Goal: Task Accomplishment & Management: Use online tool/utility

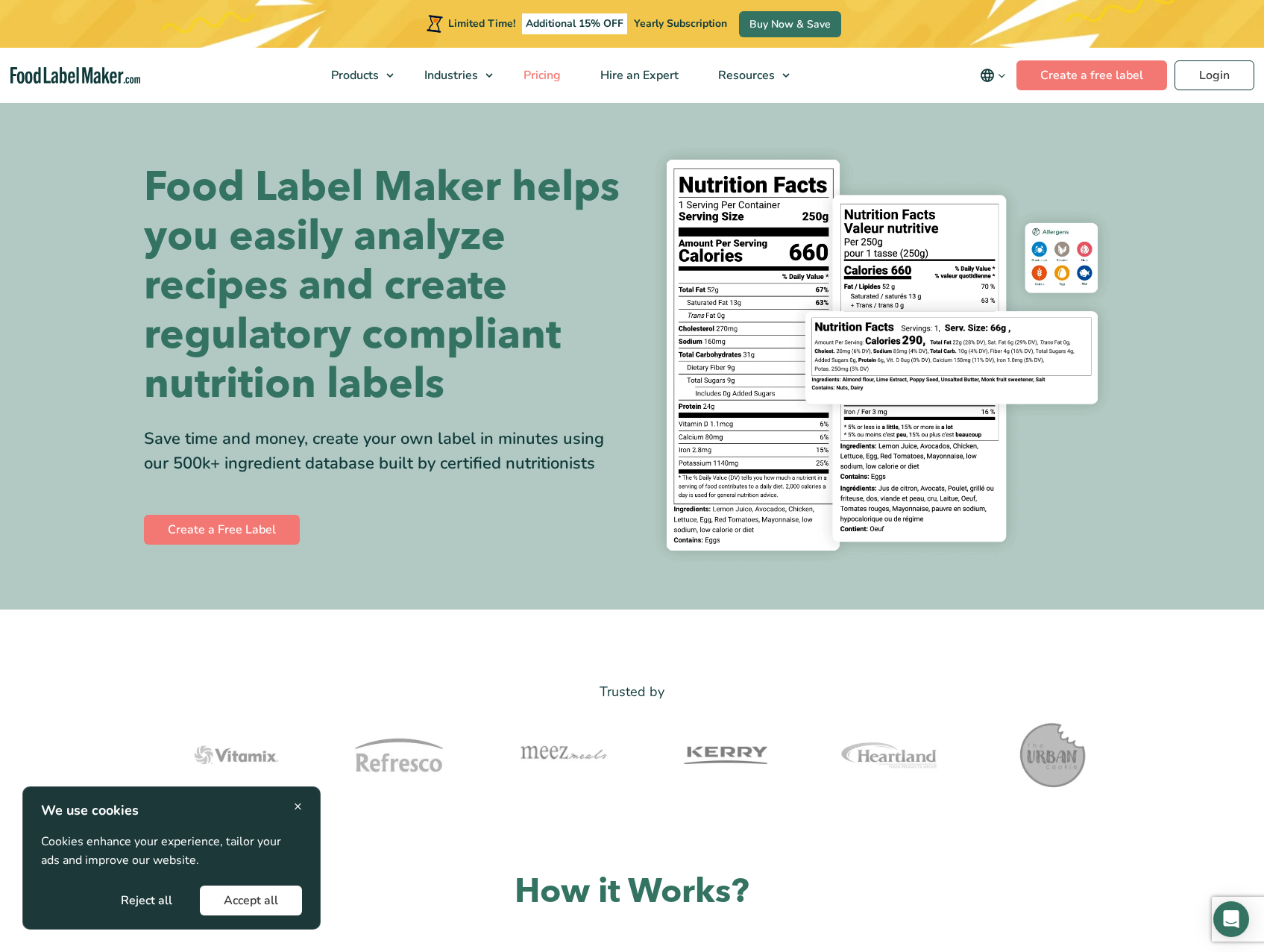
click at [535, 70] on span "Pricing" at bounding box center [540, 75] width 43 height 16
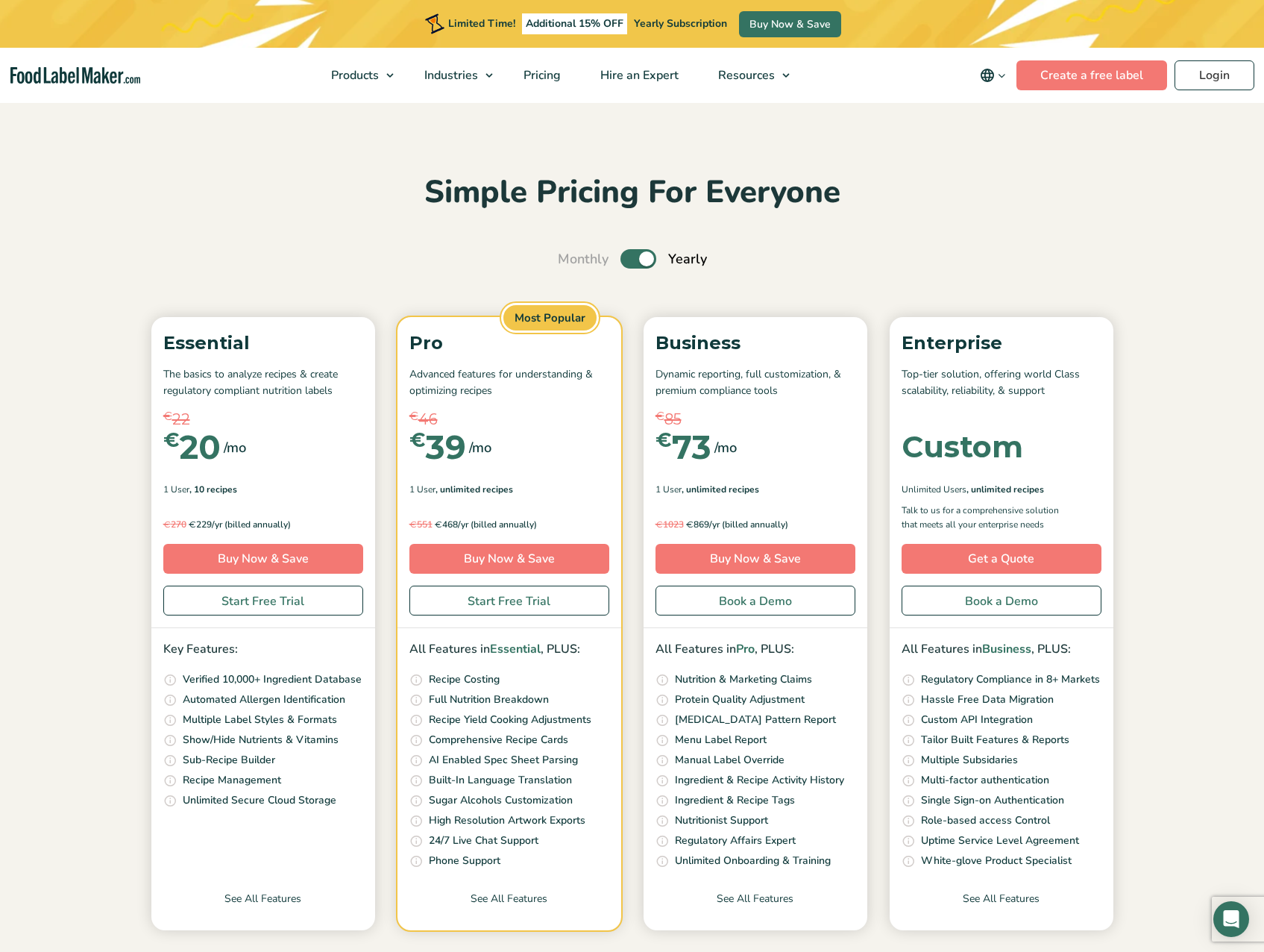
click at [571, 258] on input "Toggle" at bounding box center [566, 259] width 10 height 10
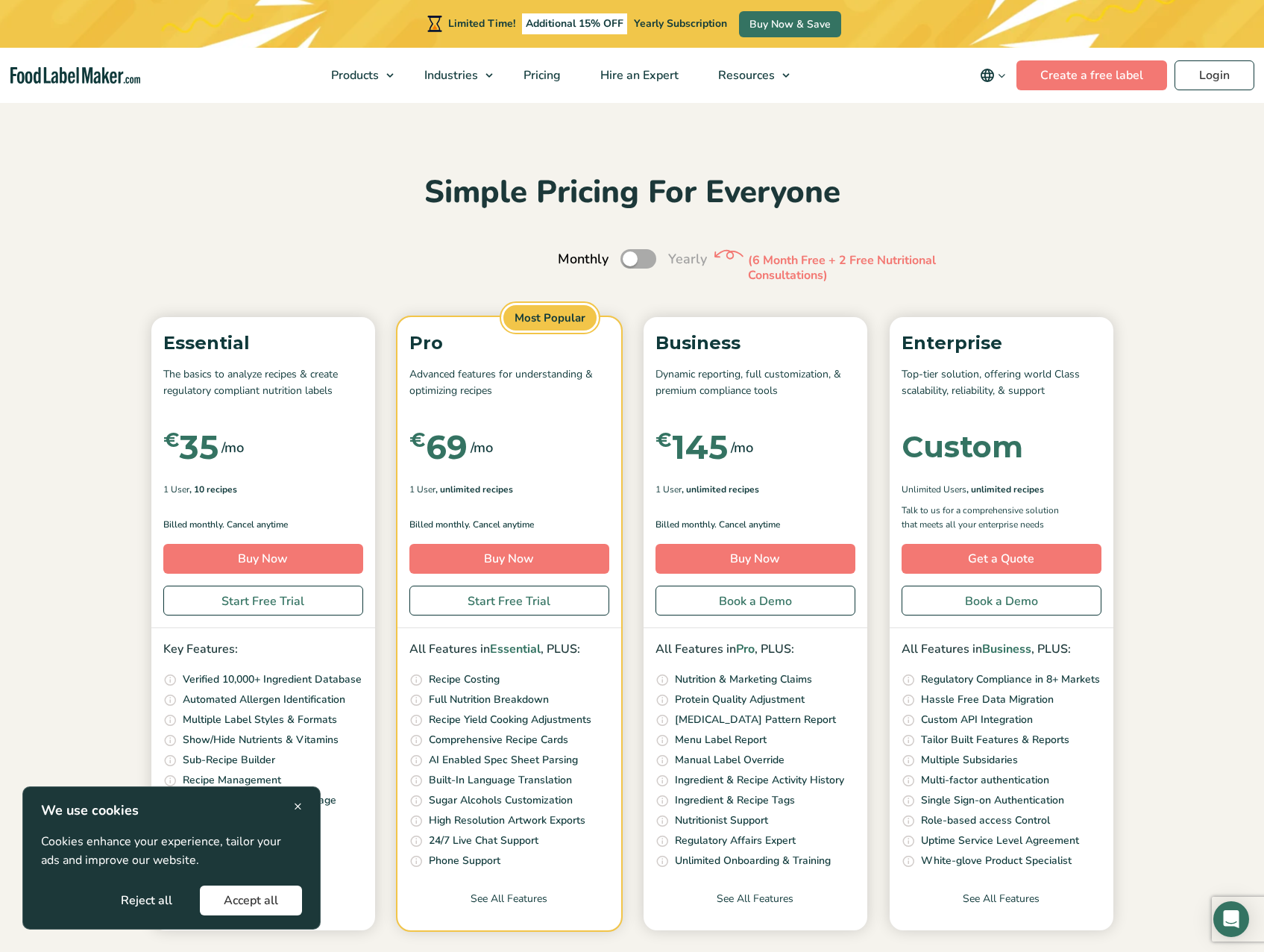
click at [644, 258] on label "Toggle" at bounding box center [638, 258] width 36 height 19
click at [571, 258] on input "Toggle" at bounding box center [566, 259] width 10 height 10
checkbox input "true"
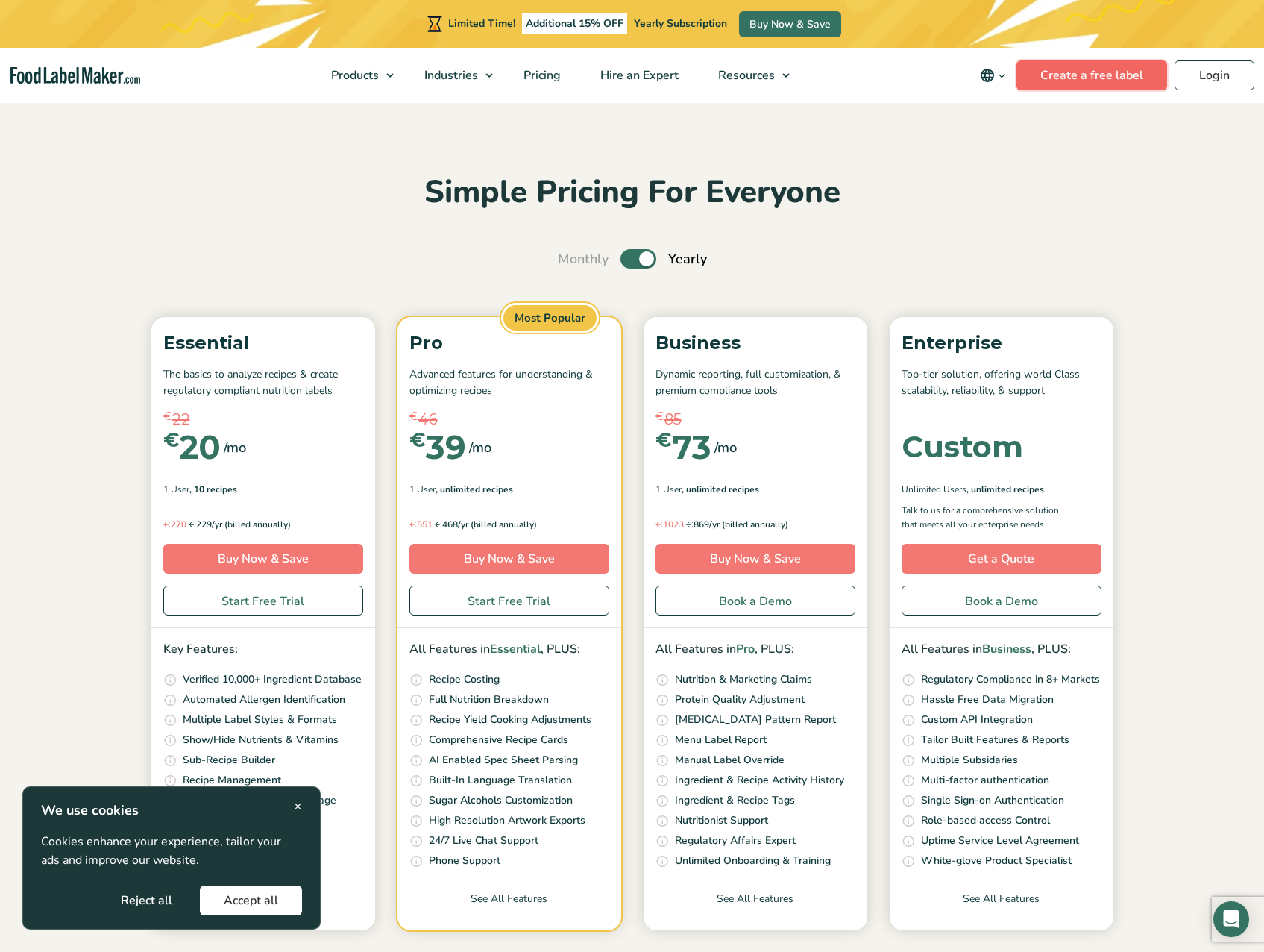
click at [1077, 79] on link "Create a free label" at bounding box center [1091, 75] width 151 height 30
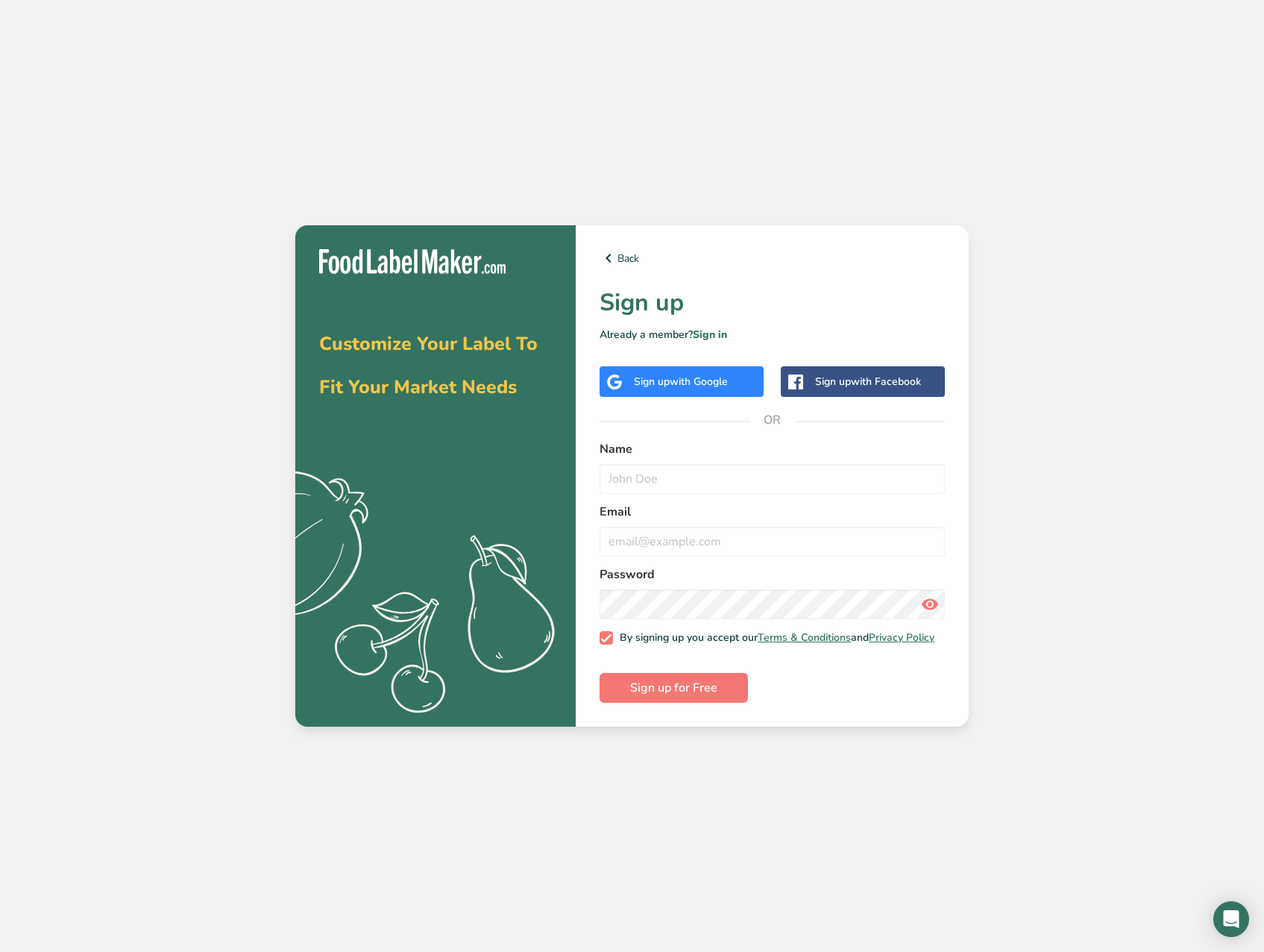
click at [685, 381] on span "with Google" at bounding box center [698, 381] width 59 height 14
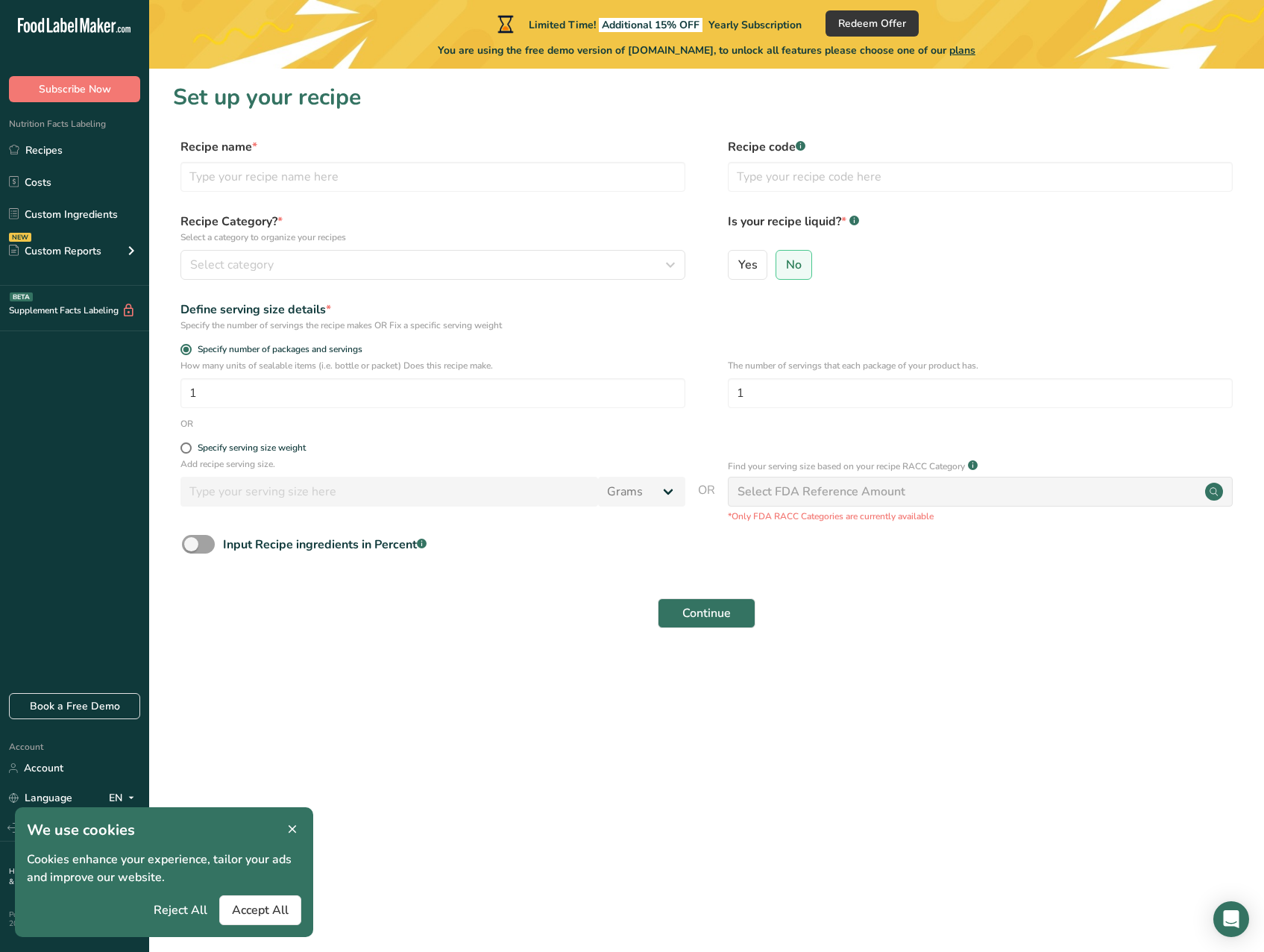
click at [472, 280] on div "Recipe Category? * Select a category to organize your recipes Select category S…" at bounding box center [706, 250] width 1067 height 76
click at [472, 272] on div "Select category" at bounding box center [428, 264] width 476 height 18
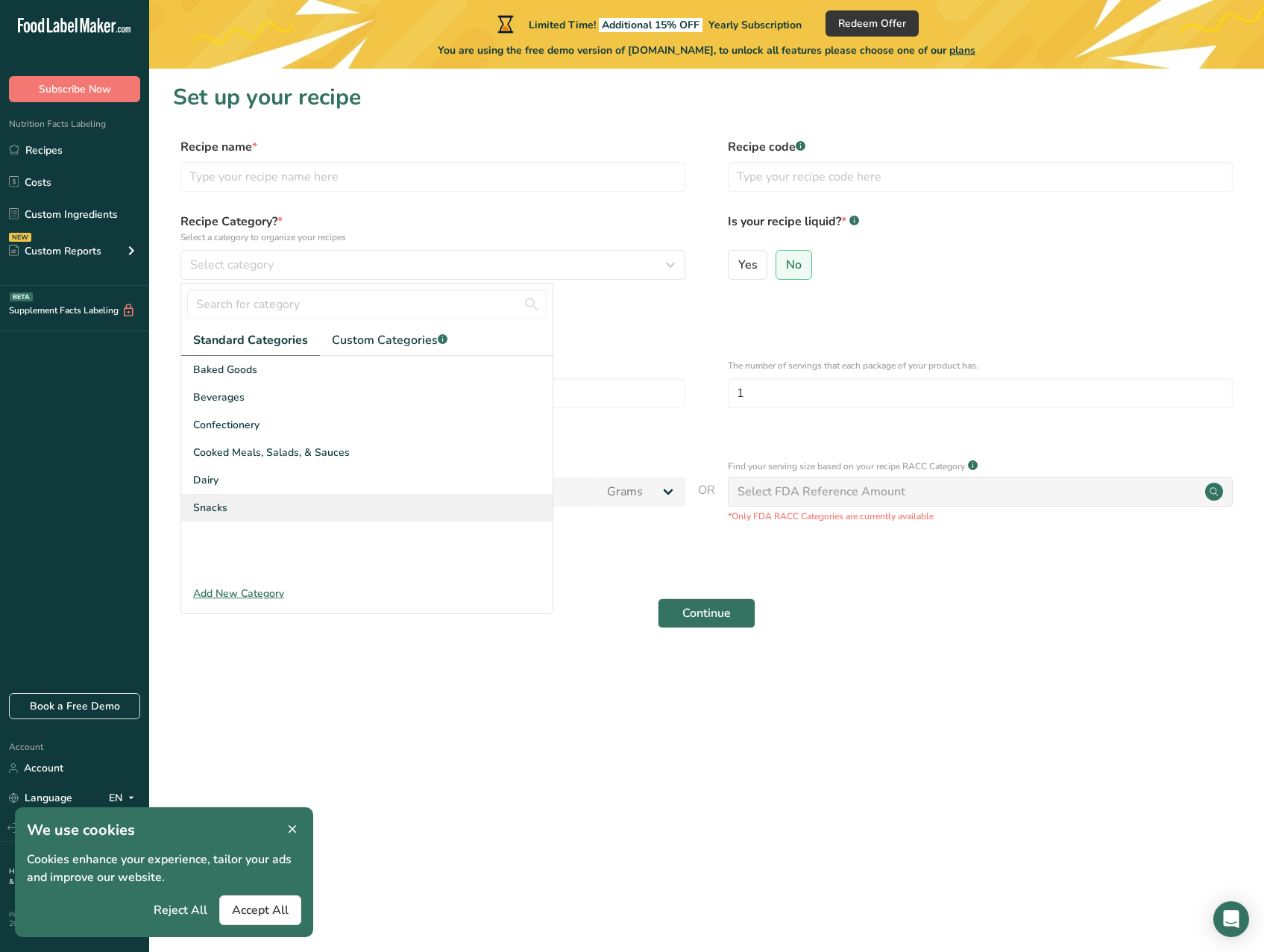
click at [206, 516] on div "Snacks" at bounding box center [367, 507] width 372 height 28
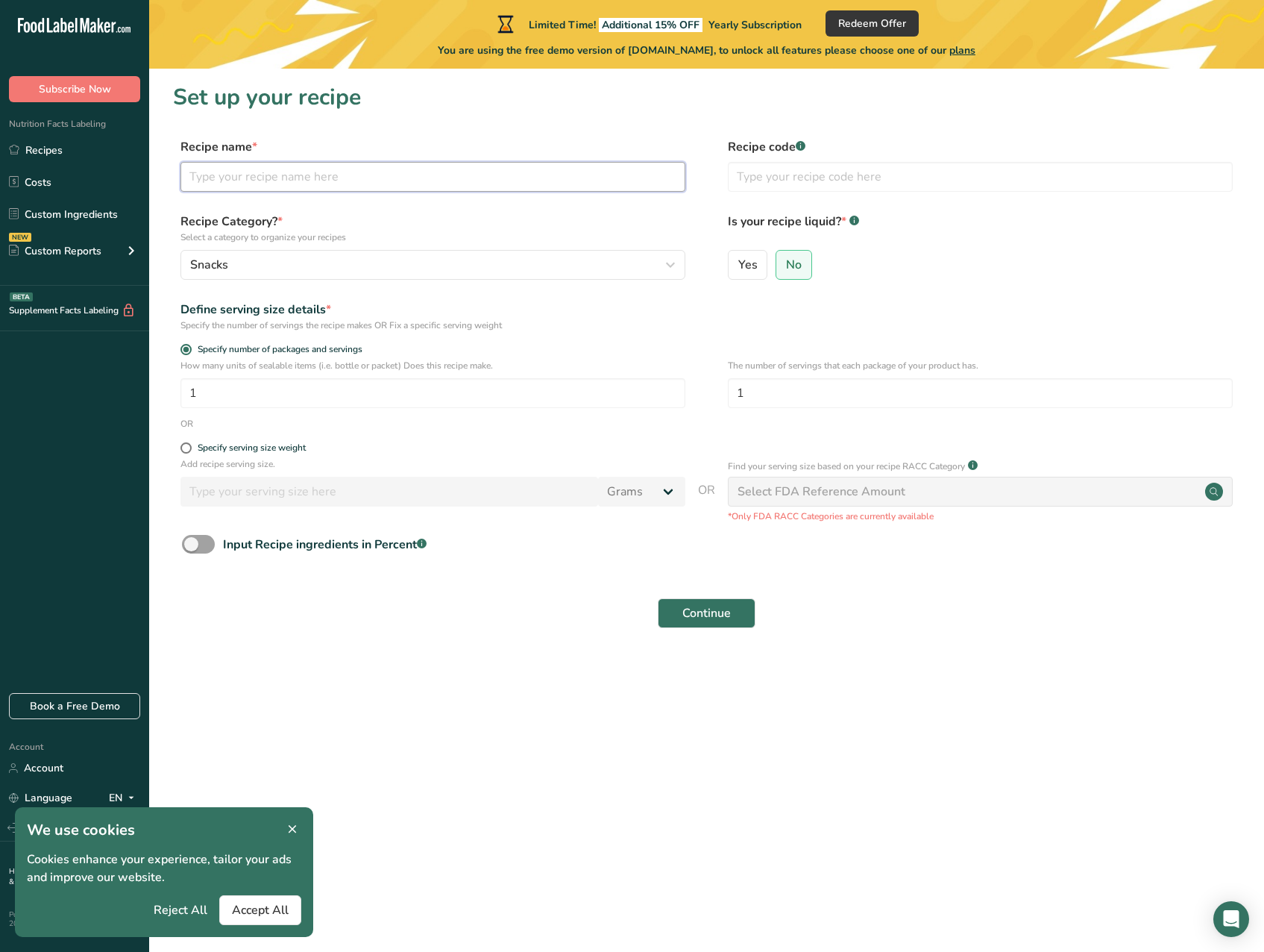
click at [311, 173] on input "text" at bounding box center [433, 176] width 505 height 30
type input "Sour Patch Grape 102g"
click at [685, 619] on span "Continue" at bounding box center [706, 613] width 48 height 18
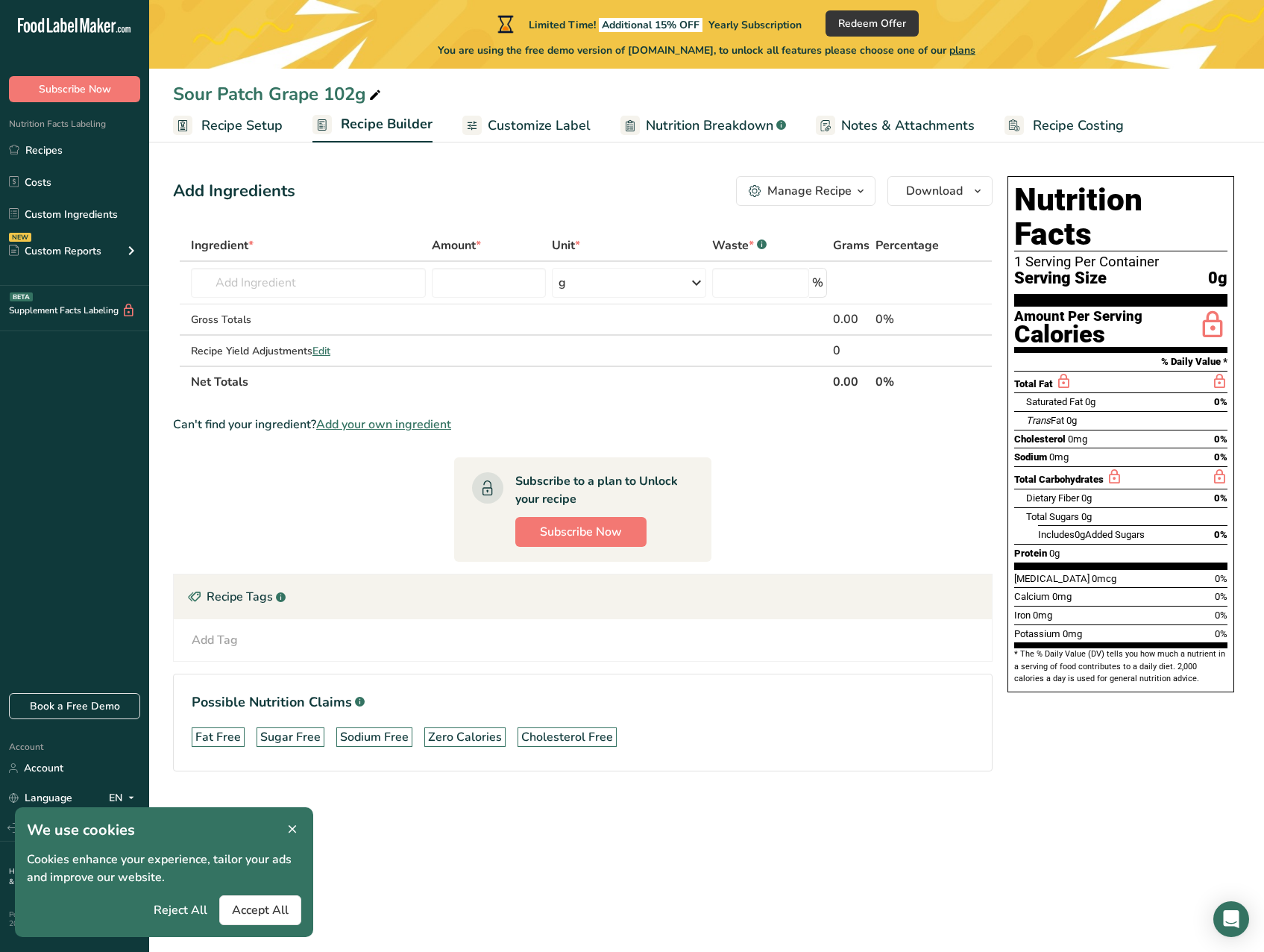
click at [752, 199] on div "Manage Recipe" at bounding box center [799, 190] width 103 height 18
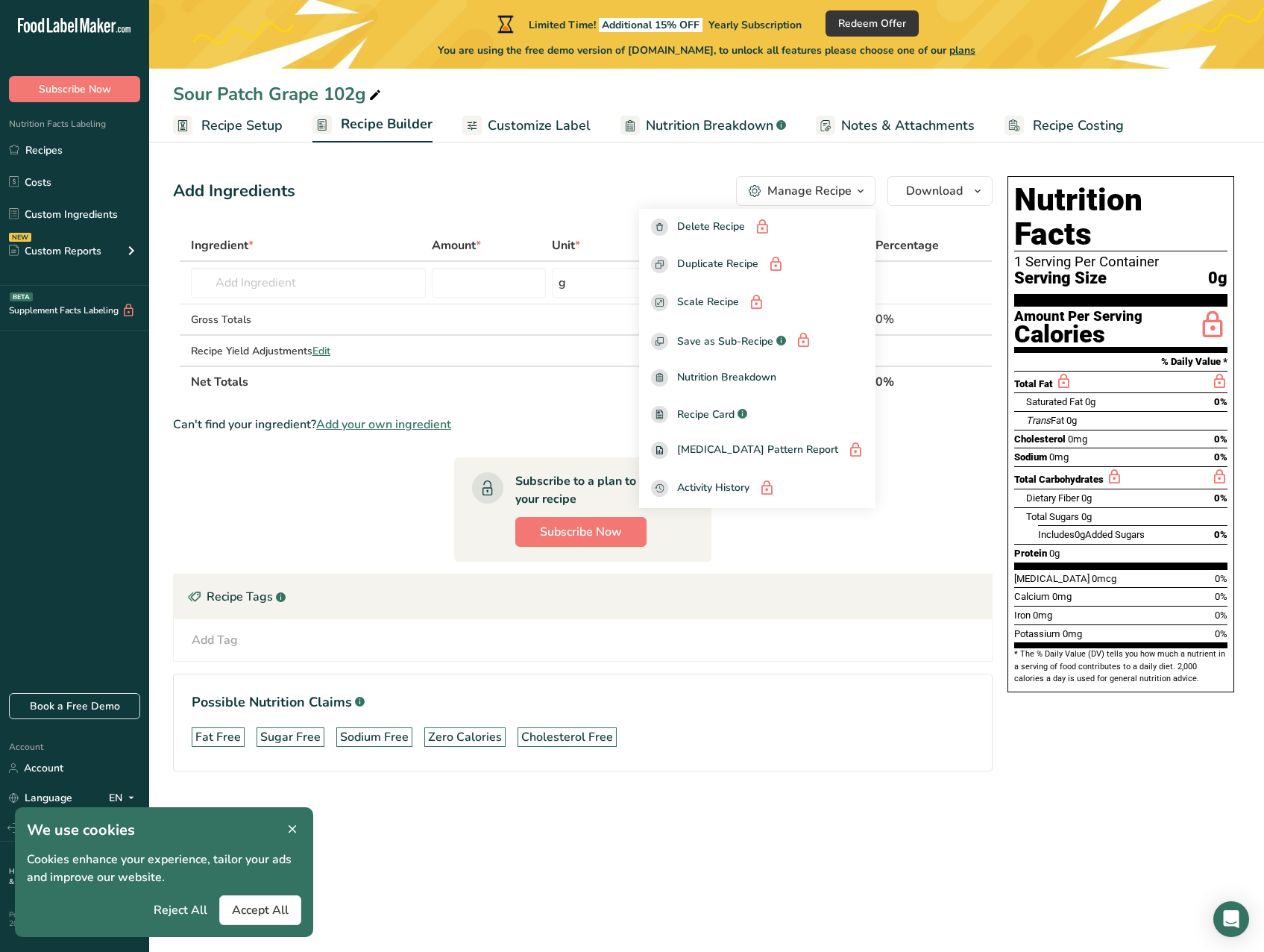
click at [606, 181] on div "Add Ingredients Manage Recipe Delete Recipe Duplicate Recipe Scale Recipe Save …" at bounding box center [582, 190] width 819 height 30
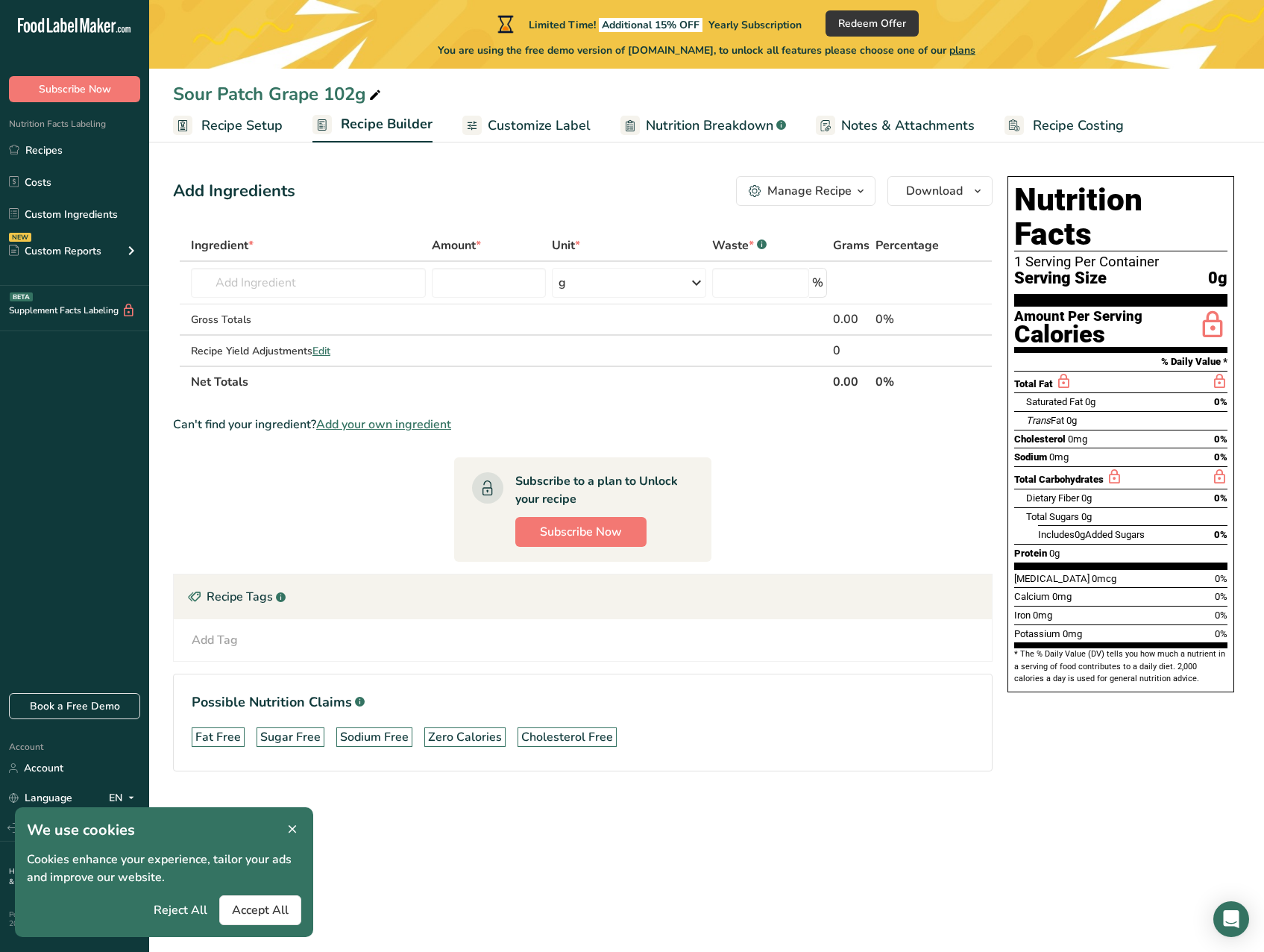
click at [562, 130] on span "Customize Label" at bounding box center [539, 125] width 103 height 20
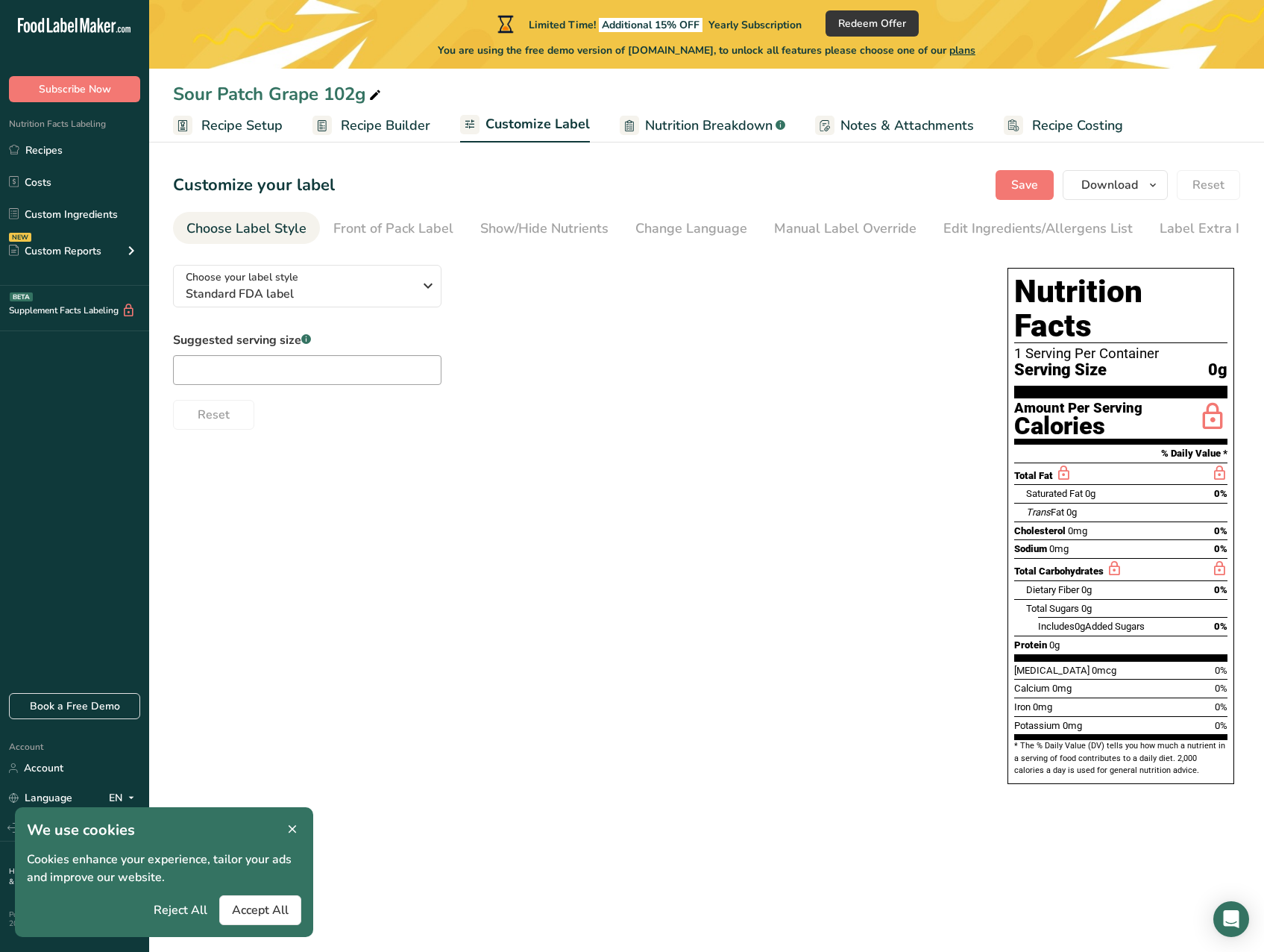
click at [235, 129] on span "Recipe Setup" at bounding box center [242, 125] width 82 height 20
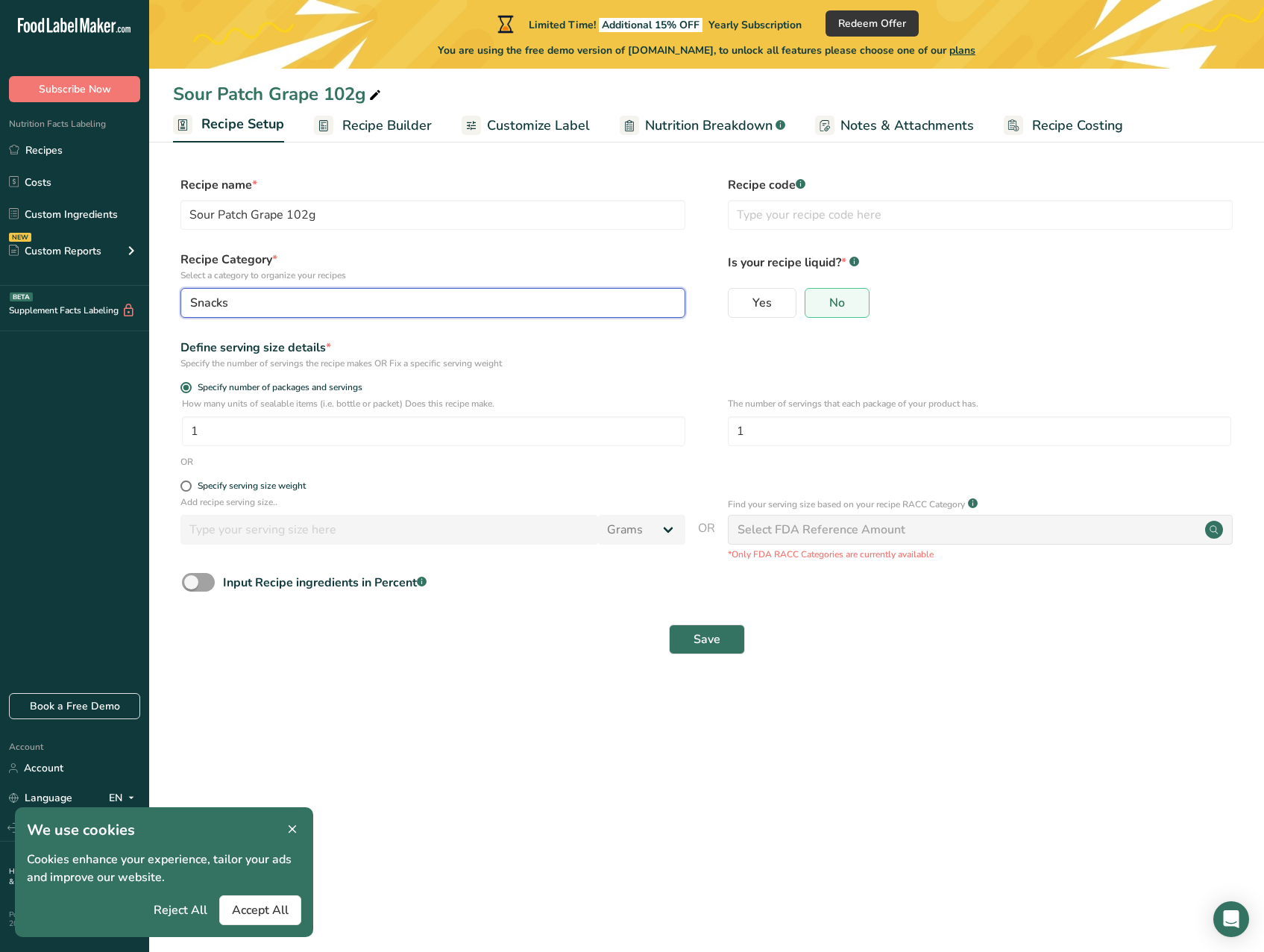
click at [271, 305] on div "Snacks" at bounding box center [428, 303] width 476 height 18
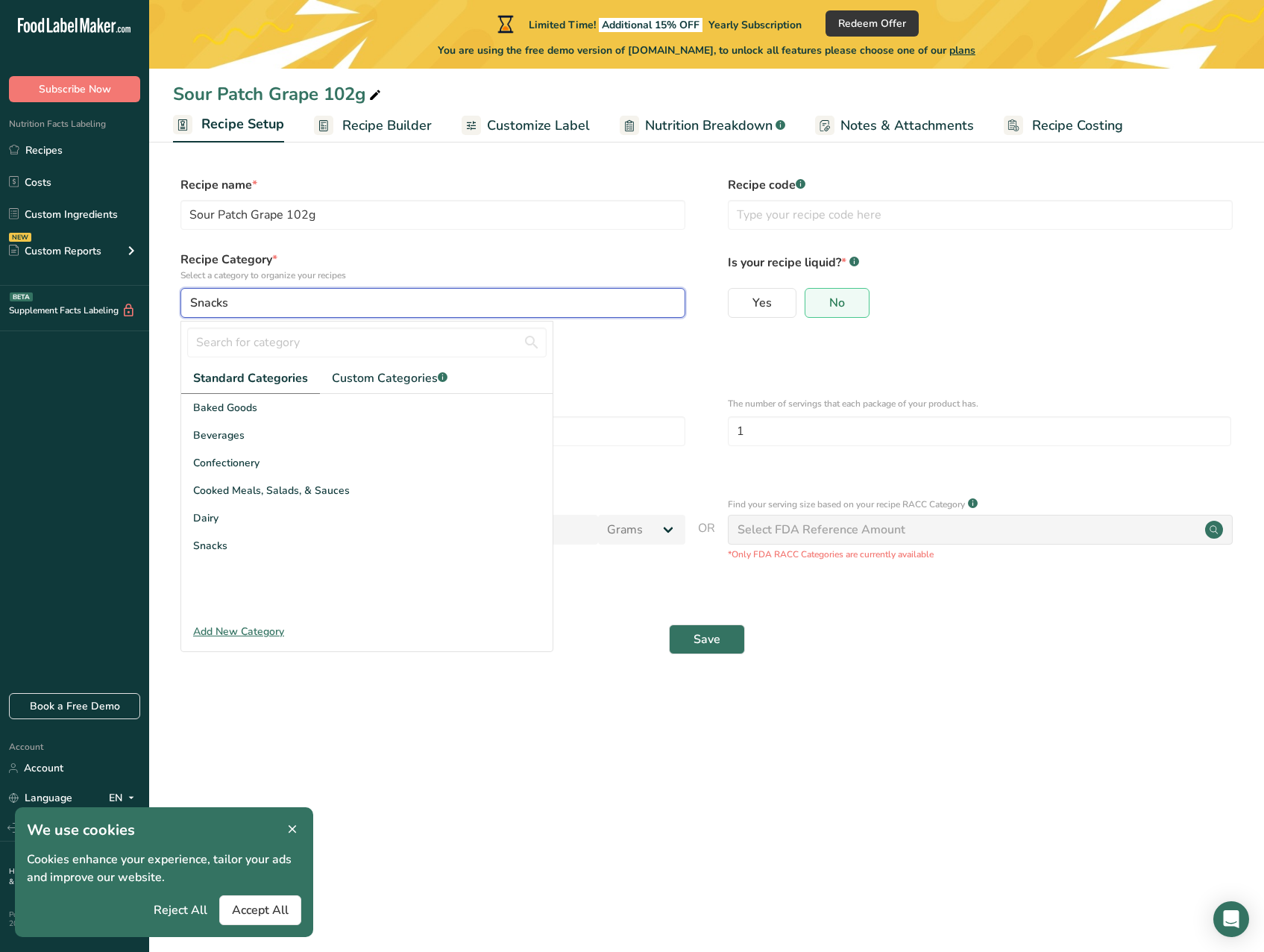
click at [271, 305] on div "Snacks" at bounding box center [428, 303] width 476 height 18
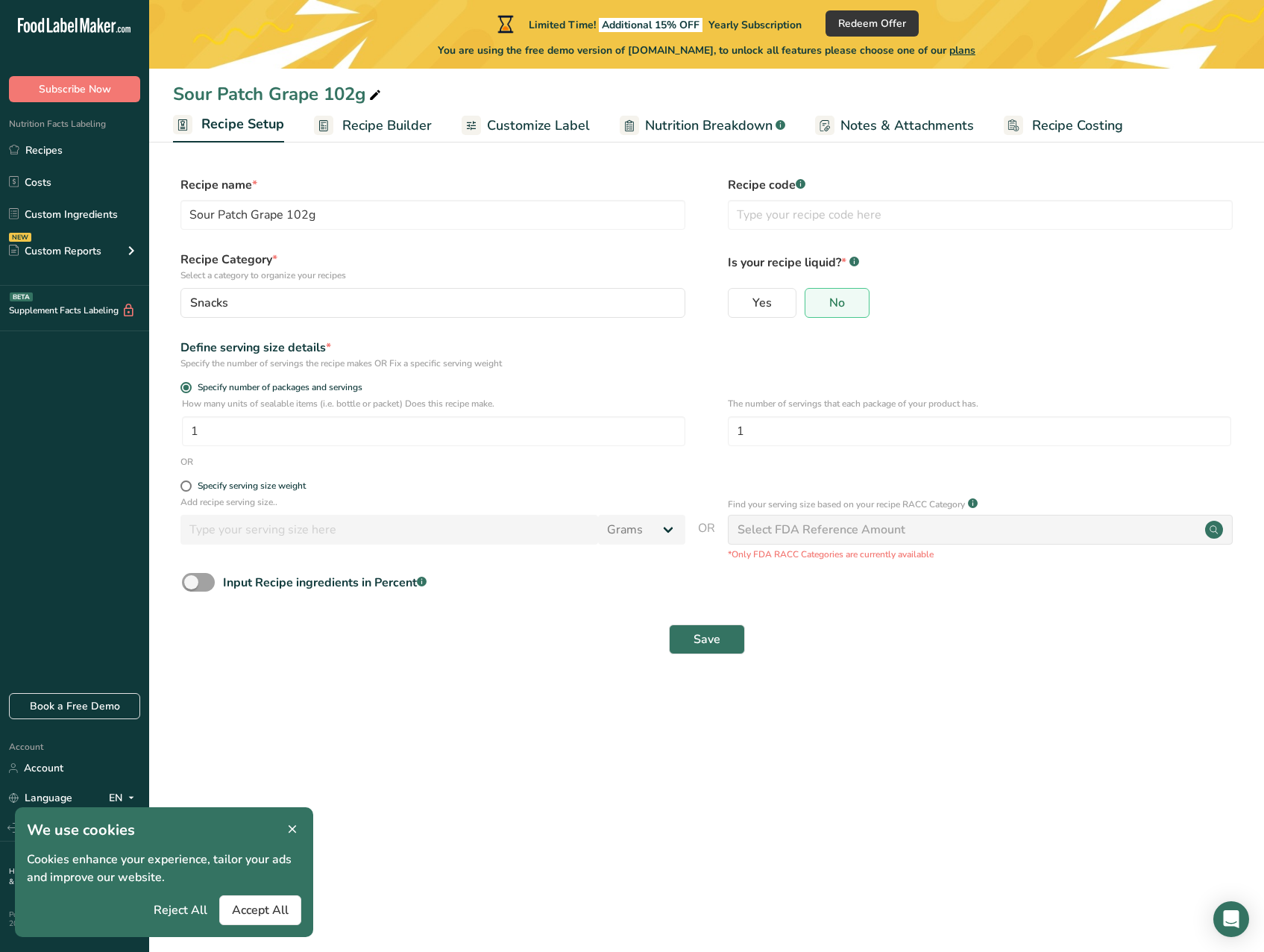
click at [997, 295] on div "Yes No" at bounding box center [981, 307] width 505 height 38
click at [694, 125] on span "Nutrition Breakdown" at bounding box center [709, 125] width 128 height 20
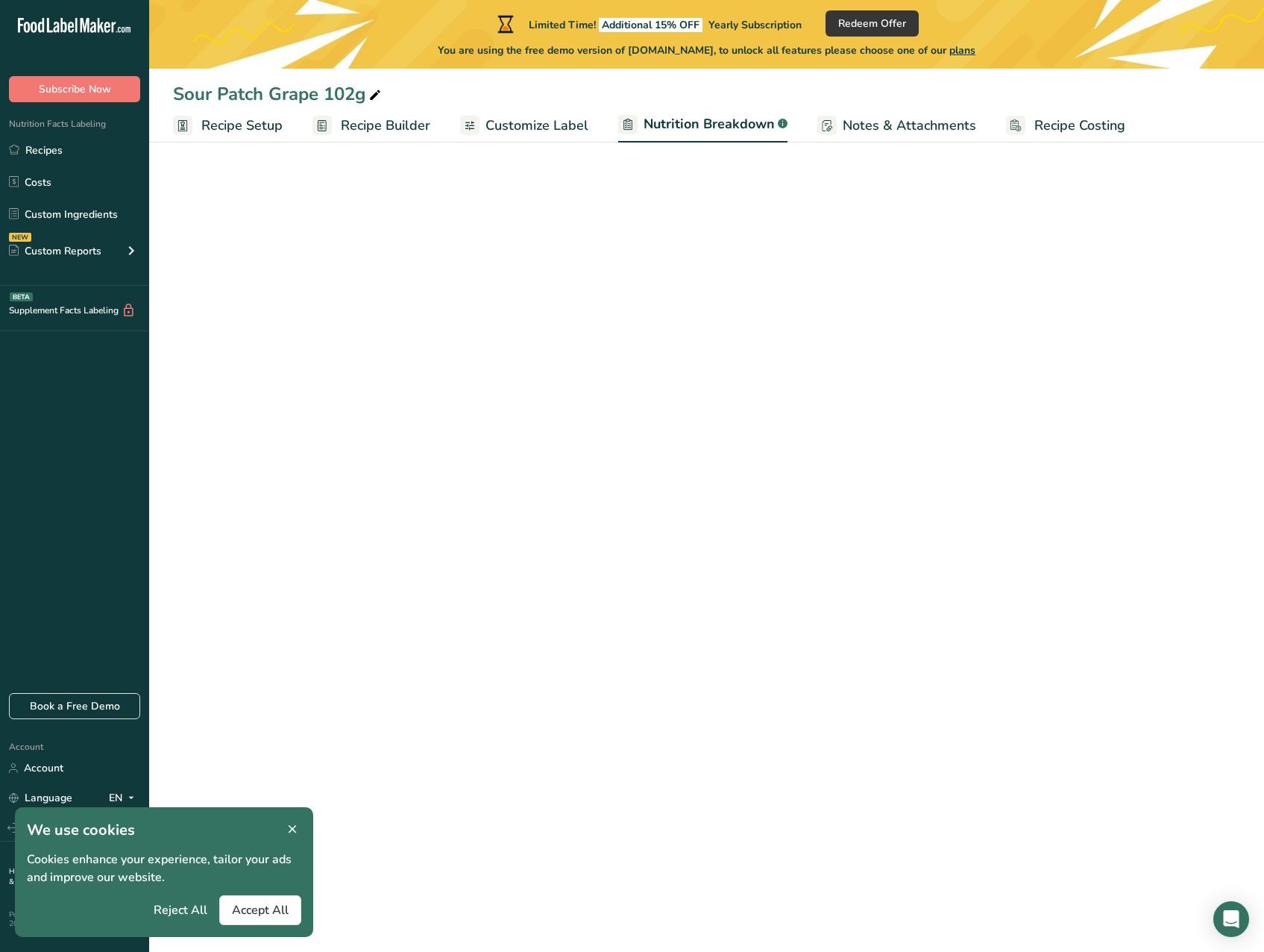
select select "Calories"
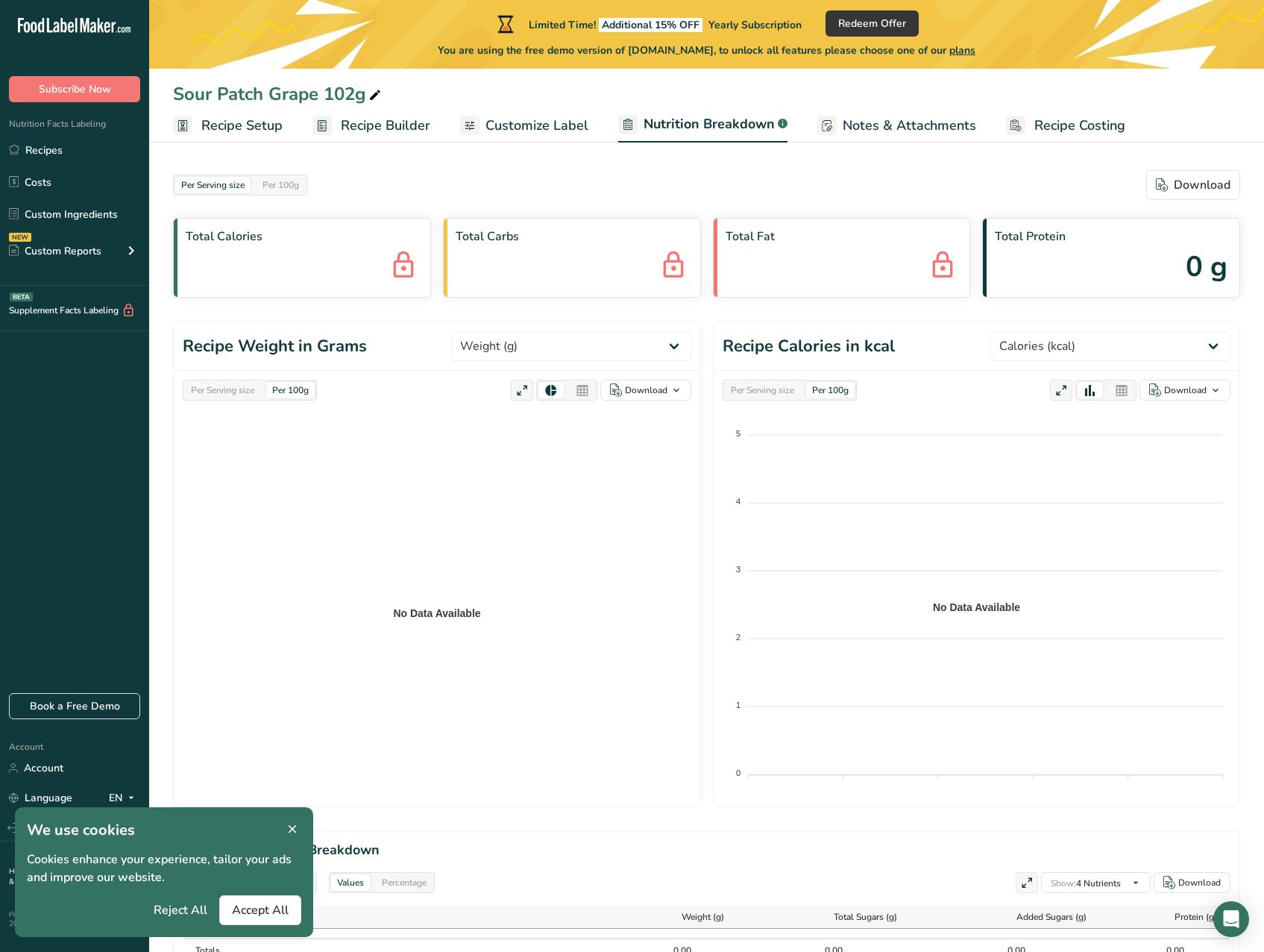
click at [566, 119] on span "Customize Label" at bounding box center [536, 125] width 103 height 20
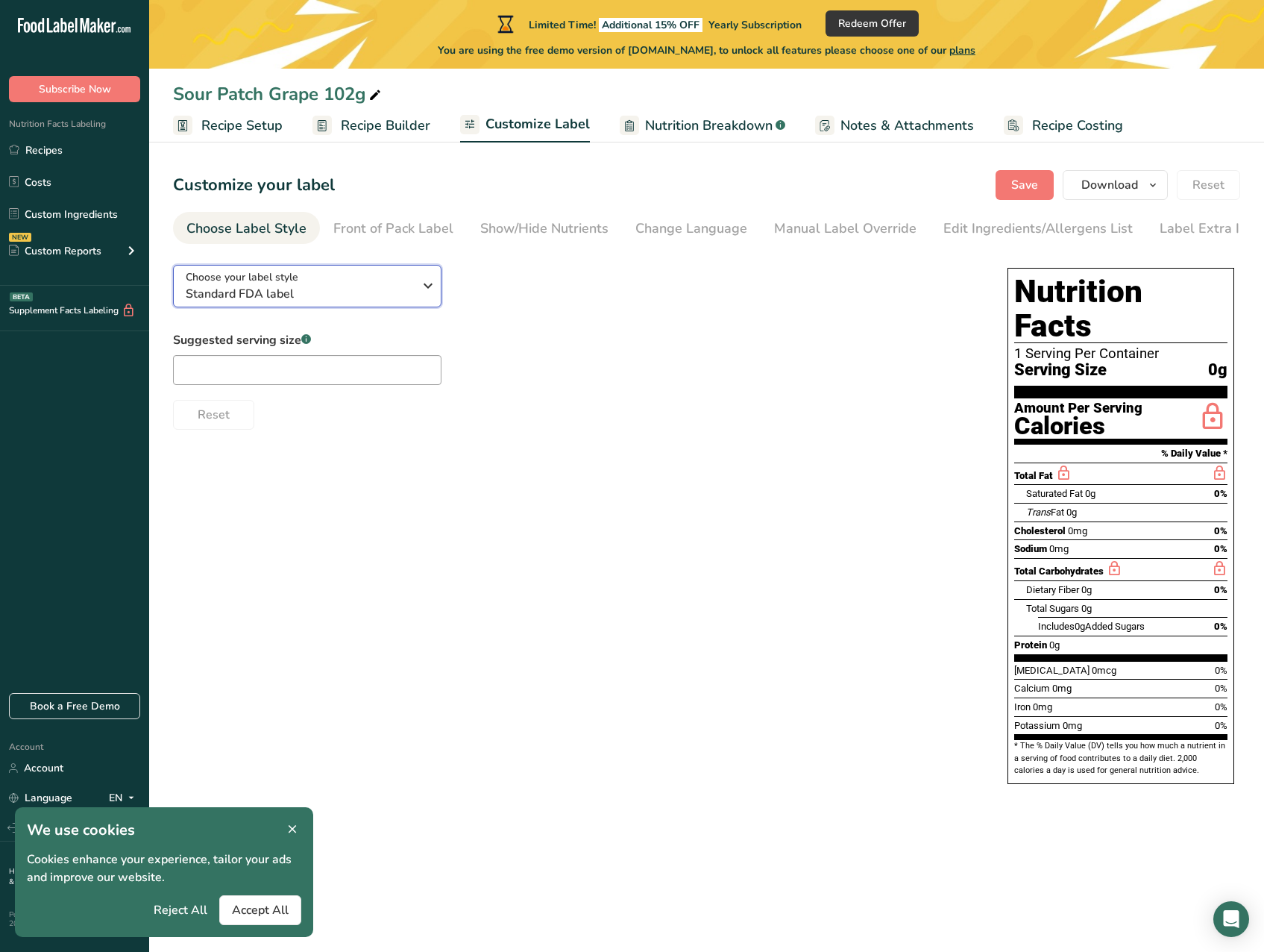
click at [412, 291] on span "Standard FDA label" at bounding box center [299, 294] width 228 height 18
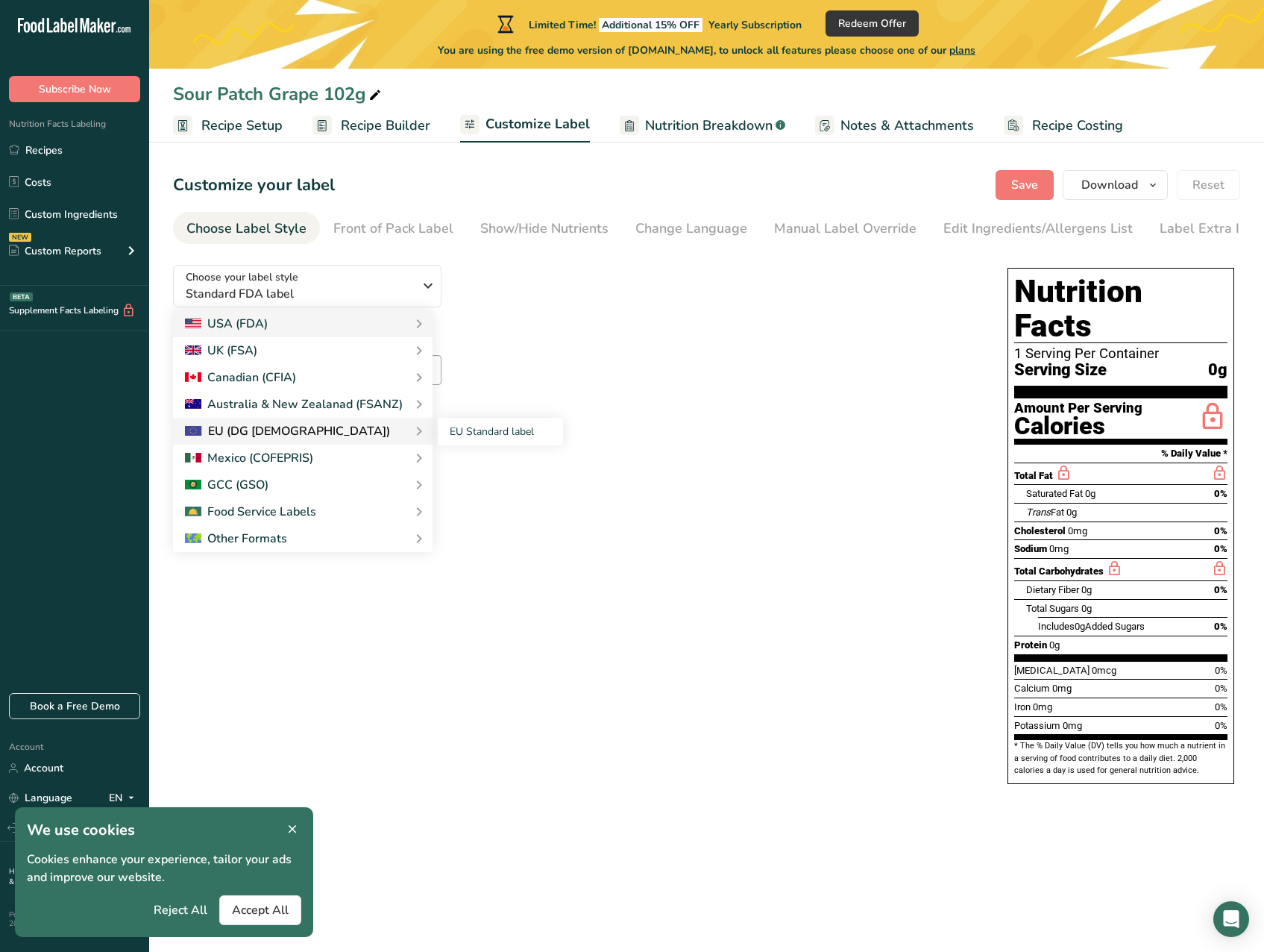
click at [377, 436] on div "EU (DG SANTE)" at bounding box center [303, 430] width 235 height 18
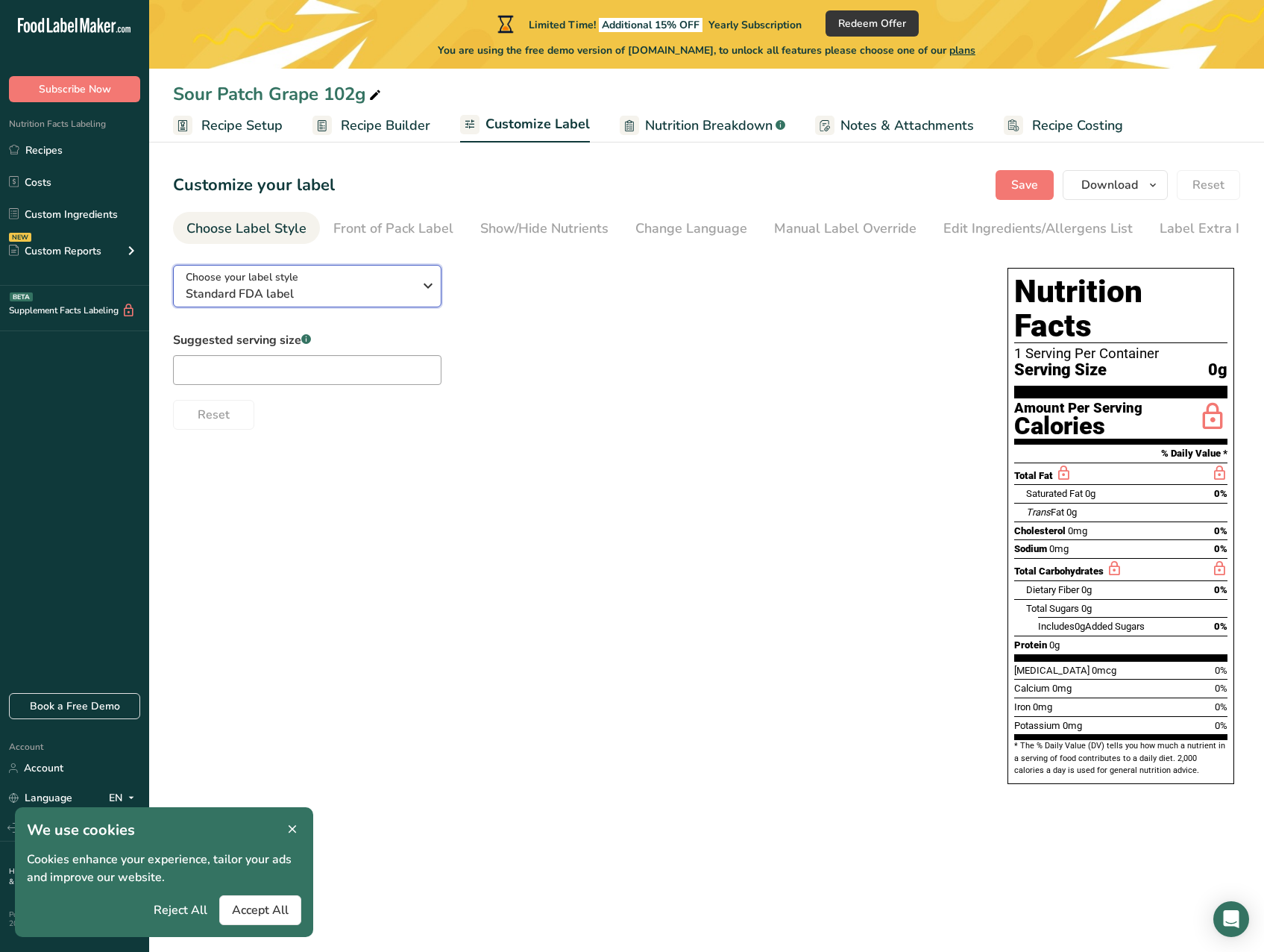
click at [312, 281] on div "Choose your label style Standard FDA label" at bounding box center [299, 285] width 228 height 34
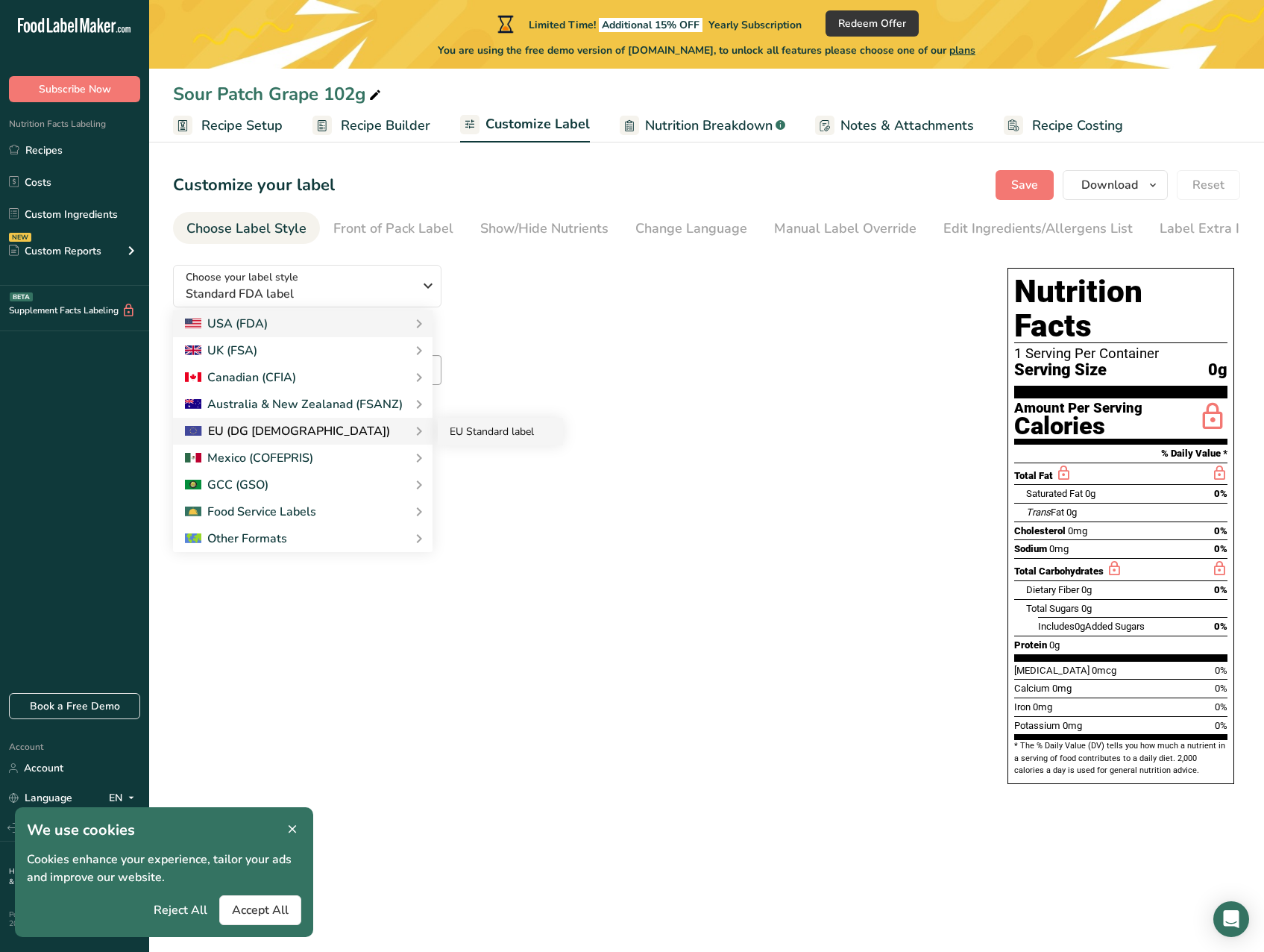
click at [465, 432] on link "EU Standard label" at bounding box center [500, 431] width 125 height 28
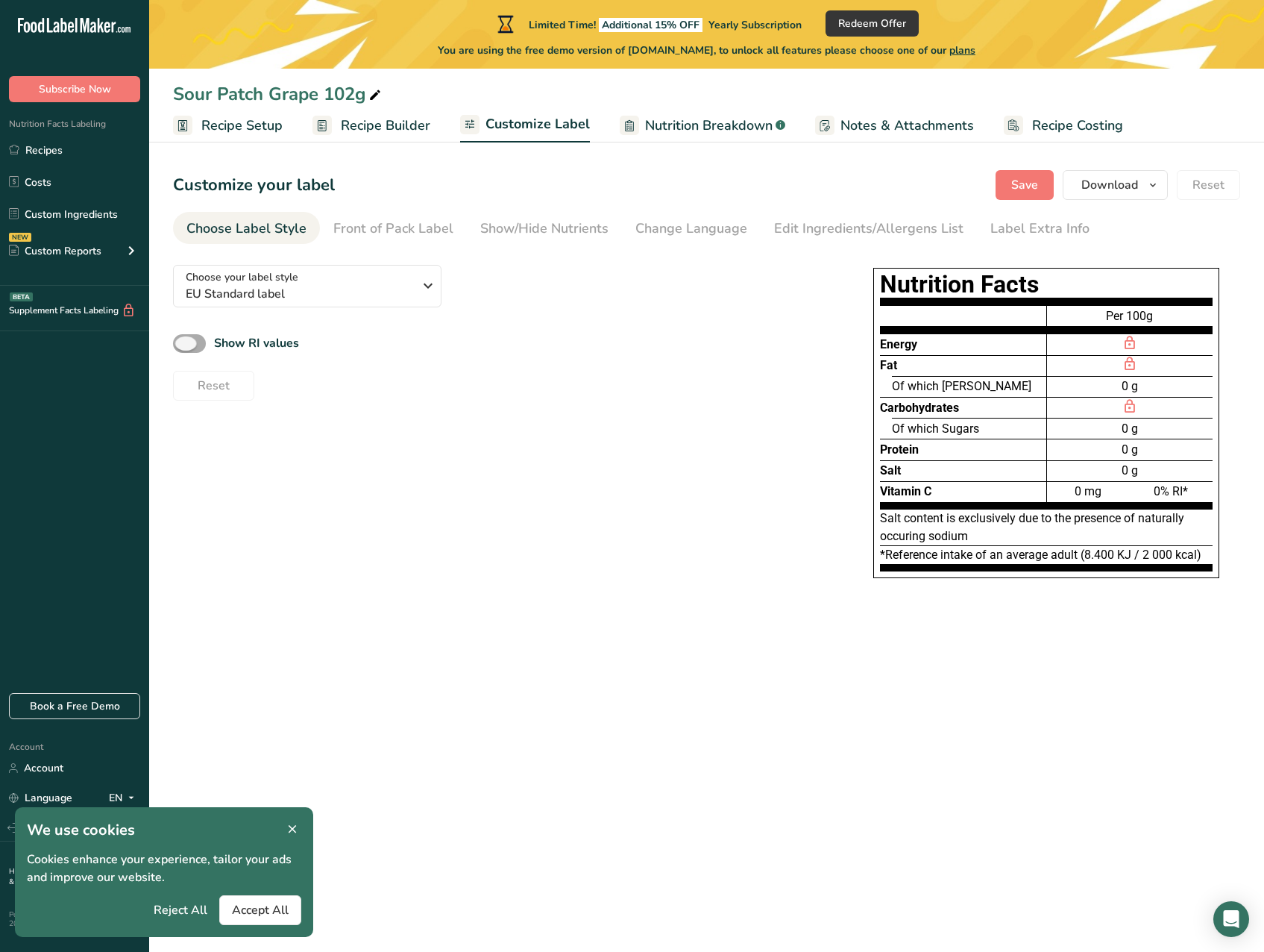
click at [180, 341] on span at bounding box center [189, 343] width 33 height 18
click at [180, 341] on input "Show RI values" at bounding box center [178, 343] width 10 height 10
click at [180, 341] on span at bounding box center [189, 343] width 33 height 18
click at [180, 341] on input "Show RI values" at bounding box center [178, 343] width 10 height 10
click at [180, 341] on span at bounding box center [189, 343] width 33 height 18
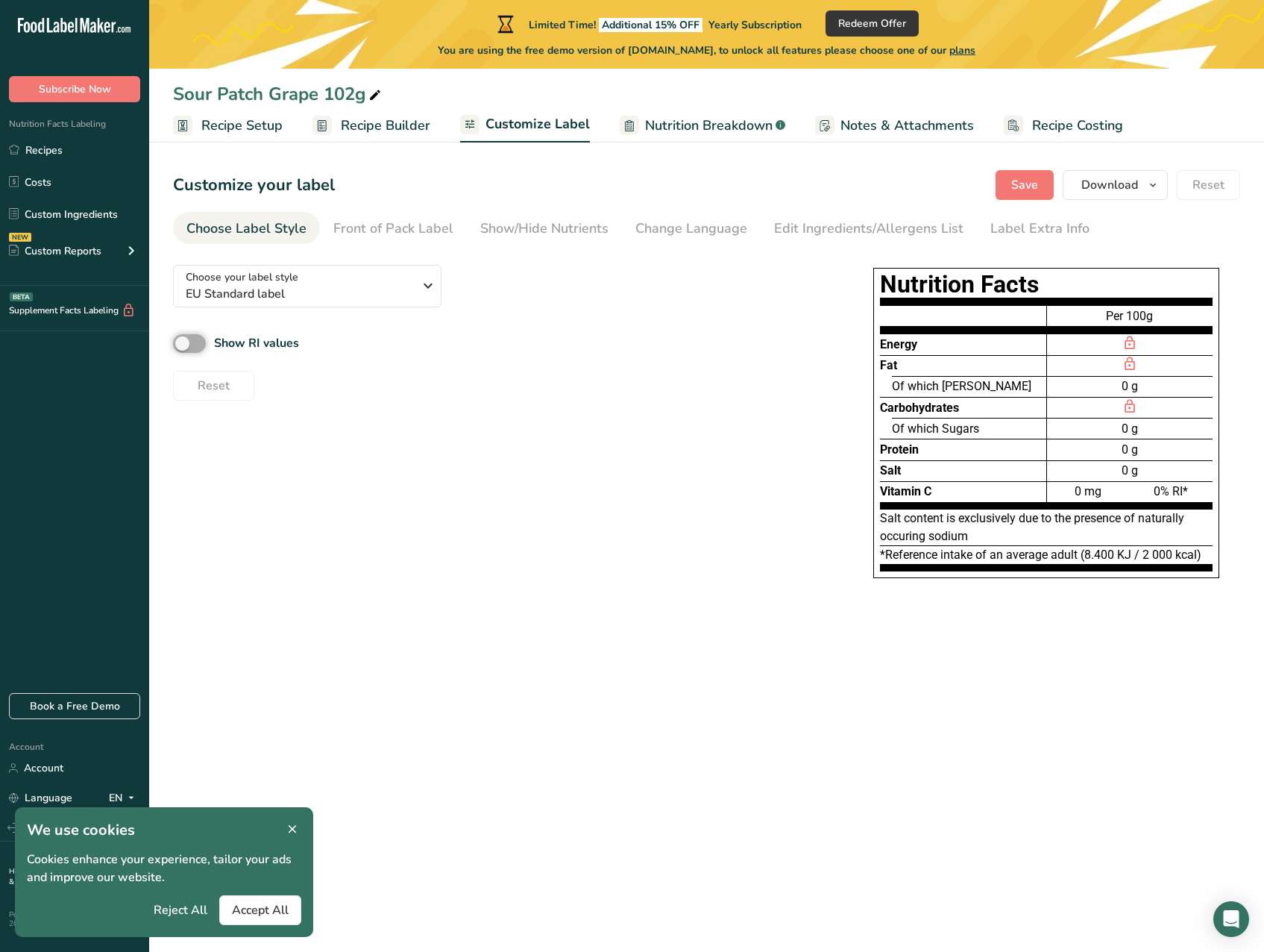
click at [180, 341] on input "Show RI values" at bounding box center [178, 343] width 10 height 10
click at [180, 341] on span at bounding box center [189, 343] width 33 height 18
click at [180, 341] on input "Show RI values" at bounding box center [178, 343] width 10 height 10
checkbox input "false"
click at [649, 223] on div "Change Language" at bounding box center [691, 228] width 111 height 20
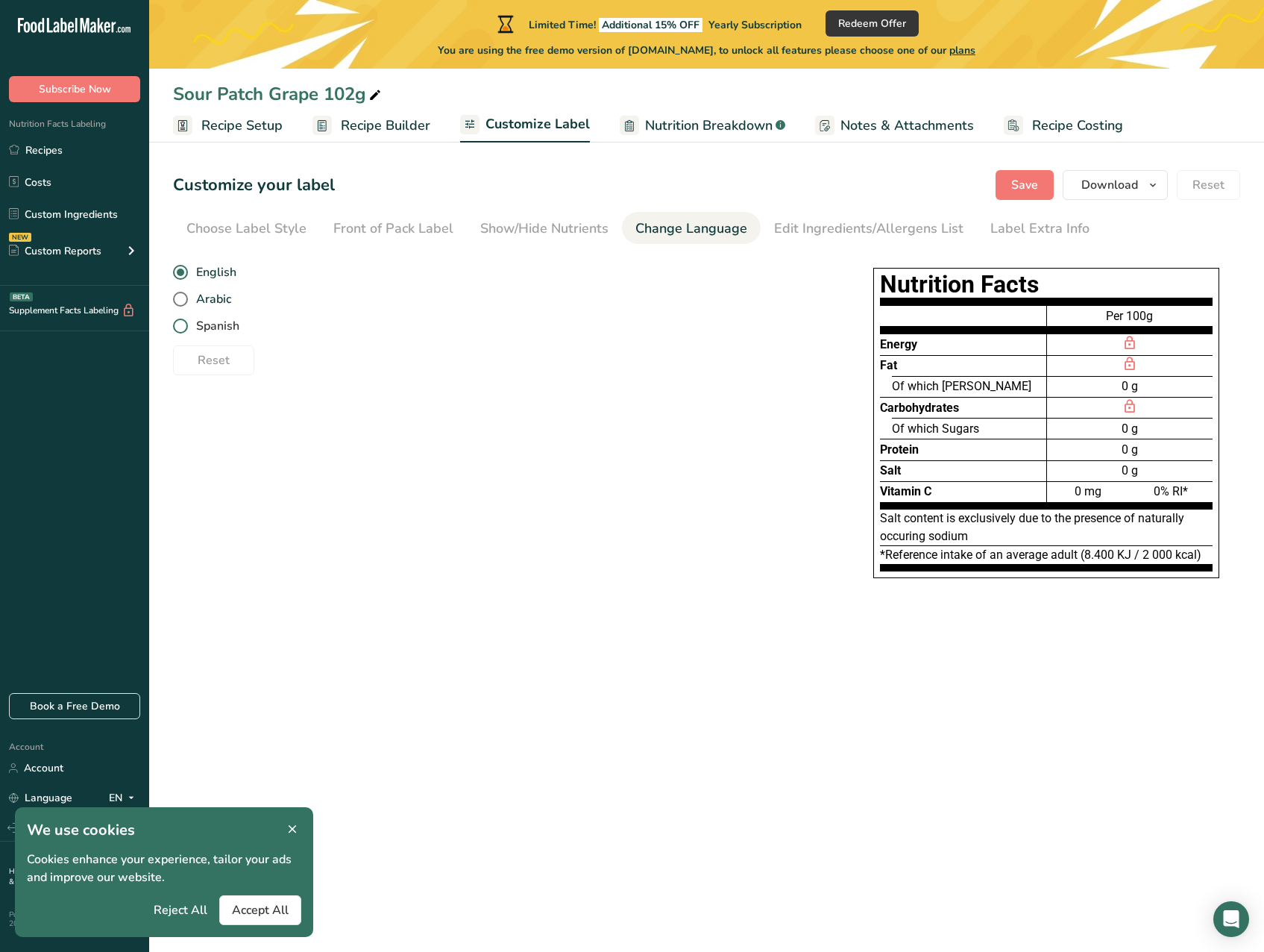
click at [211, 331] on span "Spanish" at bounding box center [214, 327] width 52 height 15
click at [182, 331] on input "Spanish" at bounding box center [178, 327] width 10 height 10
radio input "true"
radio input "false"
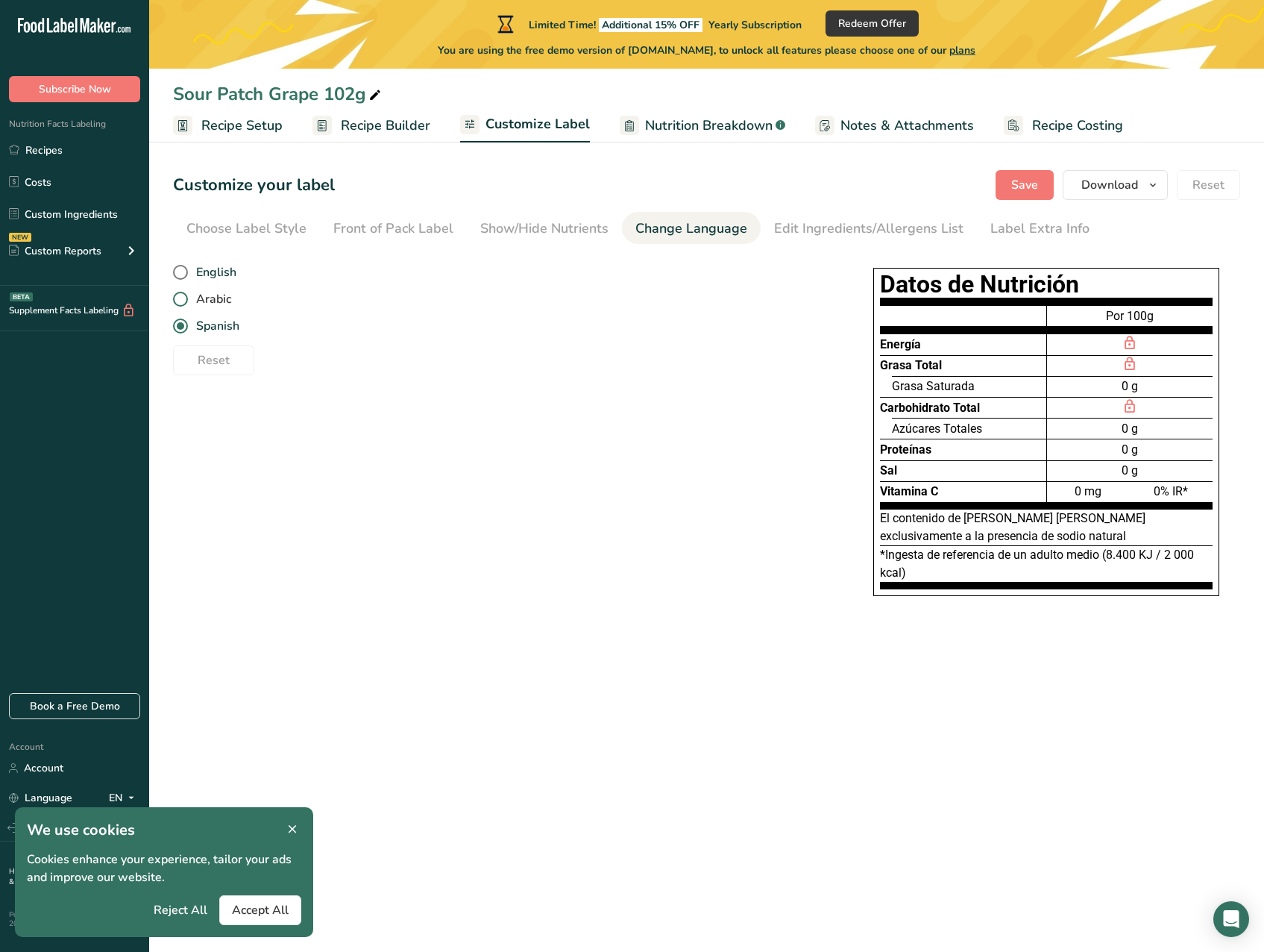
click at [207, 303] on span "Arabic" at bounding box center [209, 300] width 43 height 15
click at [182, 303] on input "Arabic" at bounding box center [178, 300] width 10 height 10
radio input "true"
radio input "false"
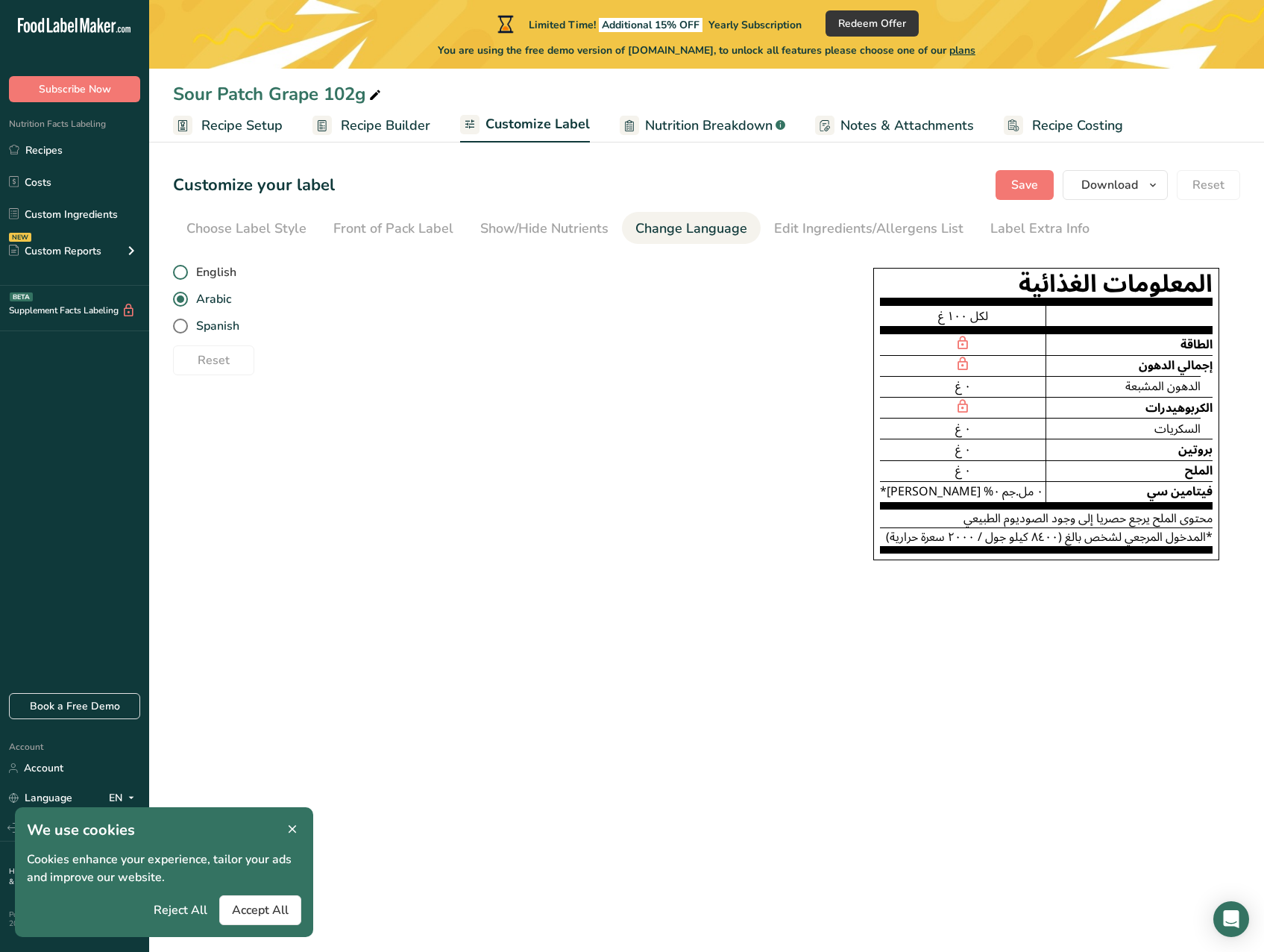
click at [208, 279] on span "English" at bounding box center [212, 273] width 48 height 15
click at [182, 278] on input "English" at bounding box center [178, 273] width 10 height 10
radio input "true"
radio input "false"
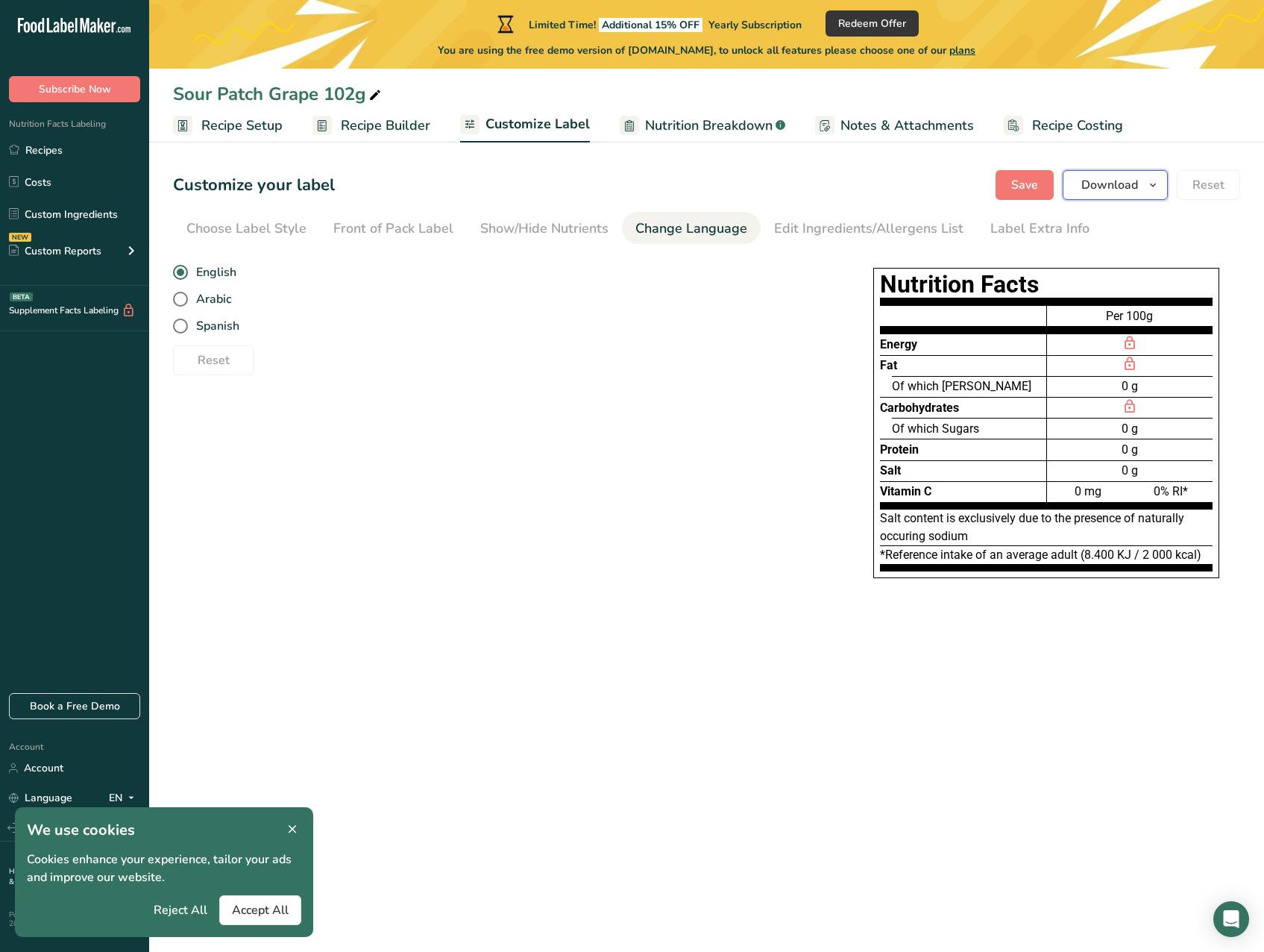
click at [1140, 184] on button "Download" at bounding box center [1114, 184] width 105 height 30
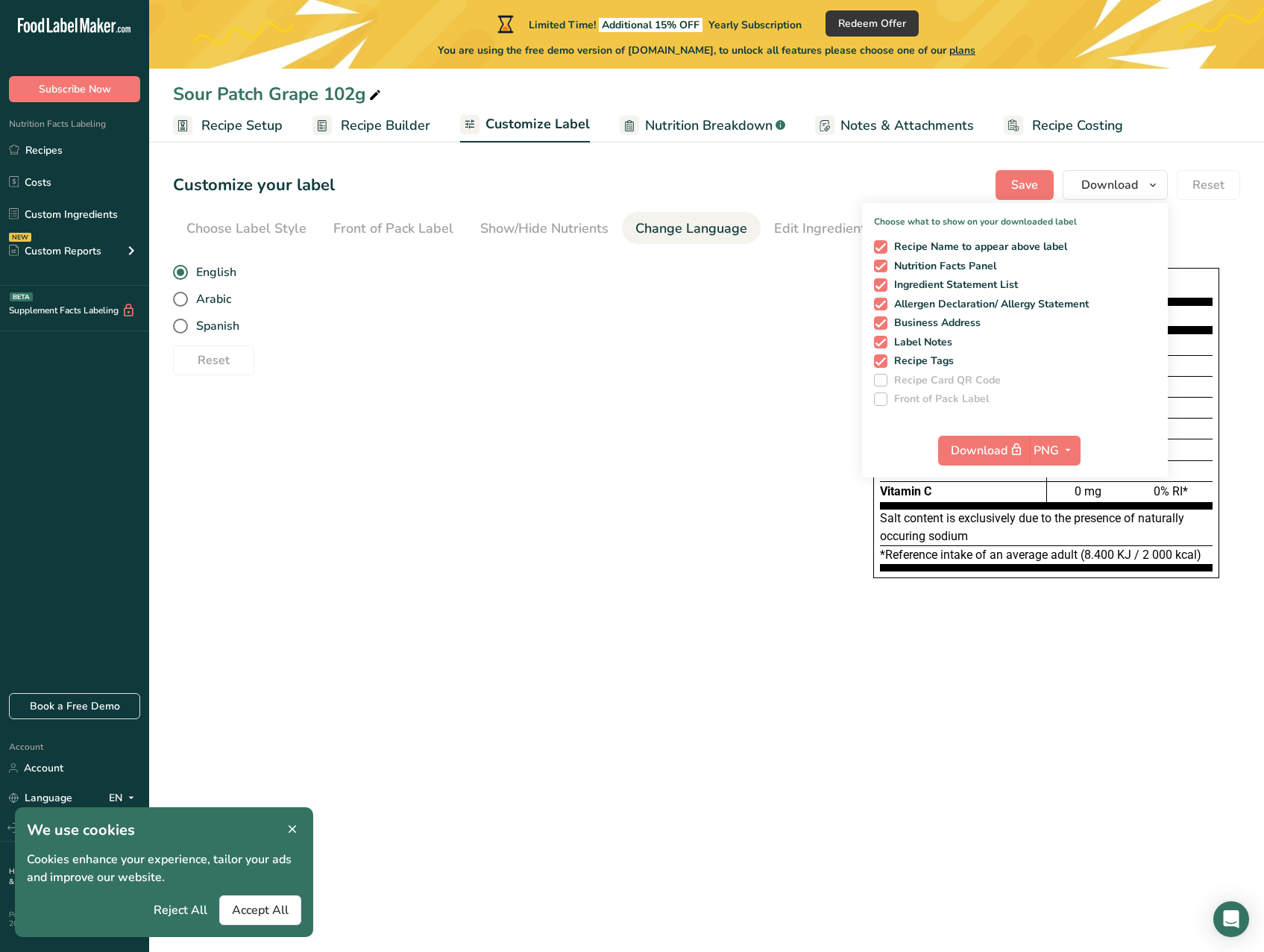
click at [669, 369] on div "Reset" at bounding box center [500, 356] width 655 height 36
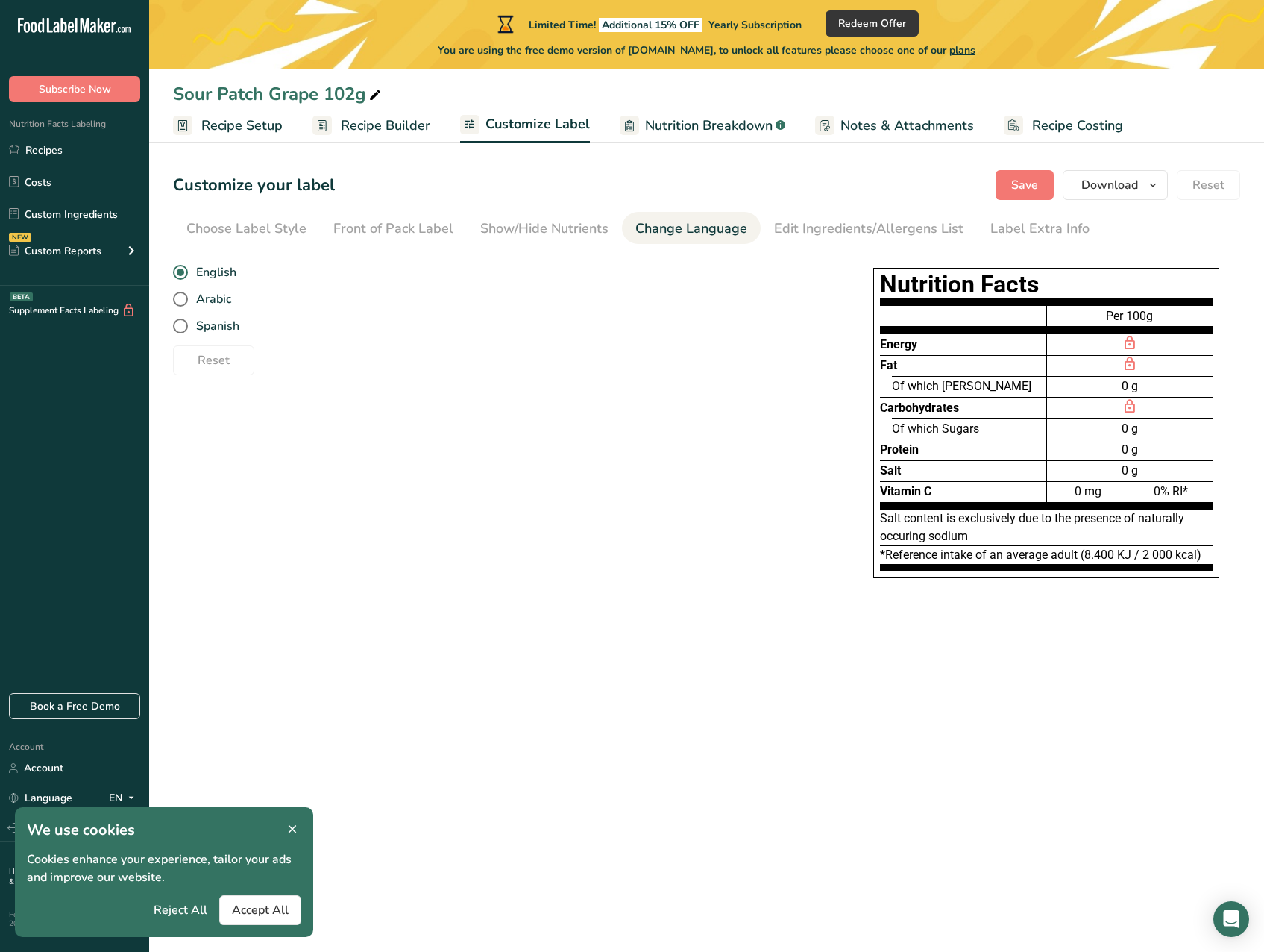
click at [290, 831] on icon at bounding box center [292, 829] width 13 height 21
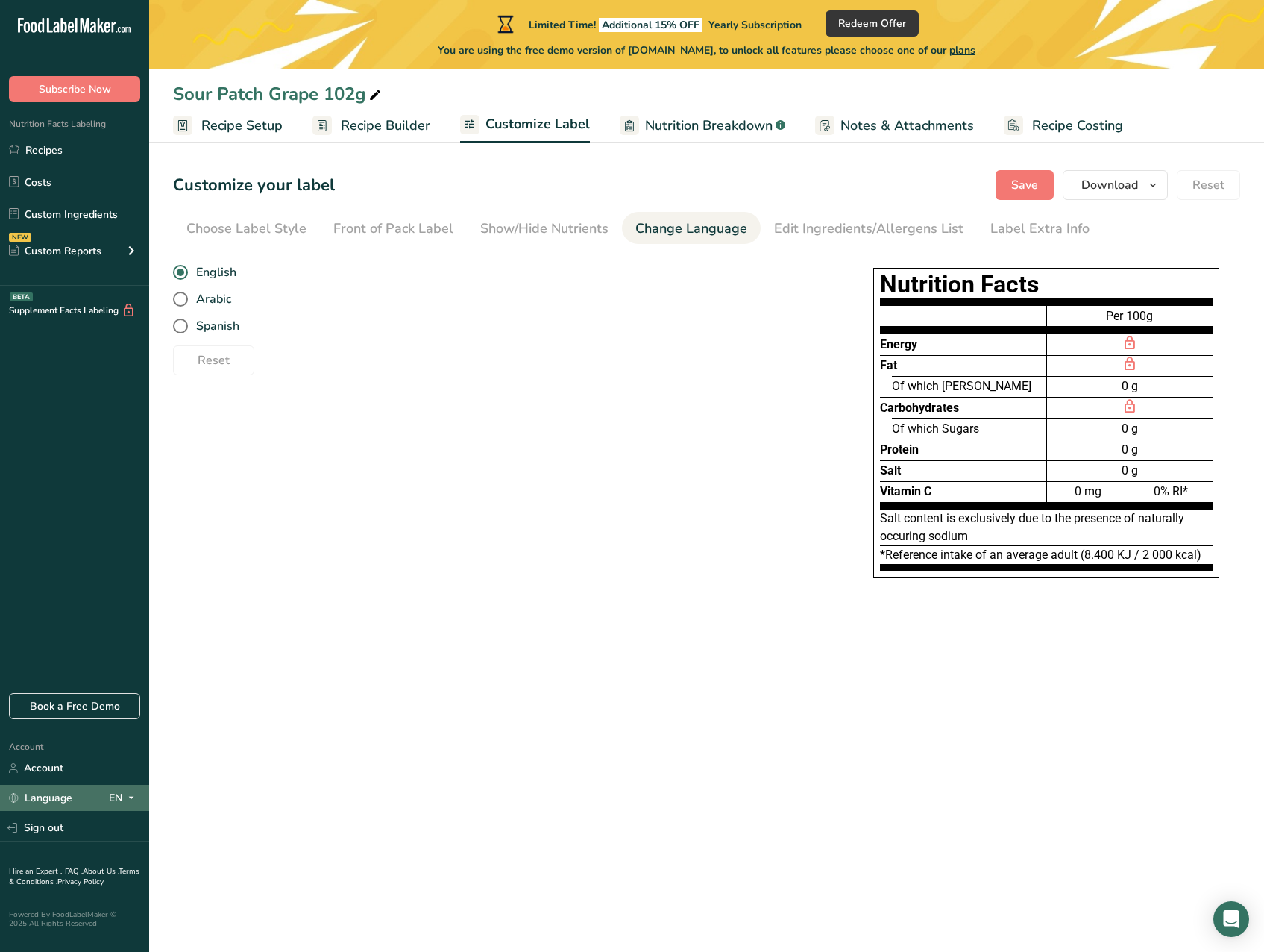
click at [124, 801] on span at bounding box center [131, 797] width 18 height 18
click at [292, 761] on main "Limited Time! Additional 15% OFF Yearly Subscription Redeem Offer You are using…" at bounding box center [632, 476] width 1264 height 952
click at [324, 369] on div "Reset" at bounding box center [500, 356] width 655 height 36
